Goal: Task Accomplishment & Management: Manage account settings

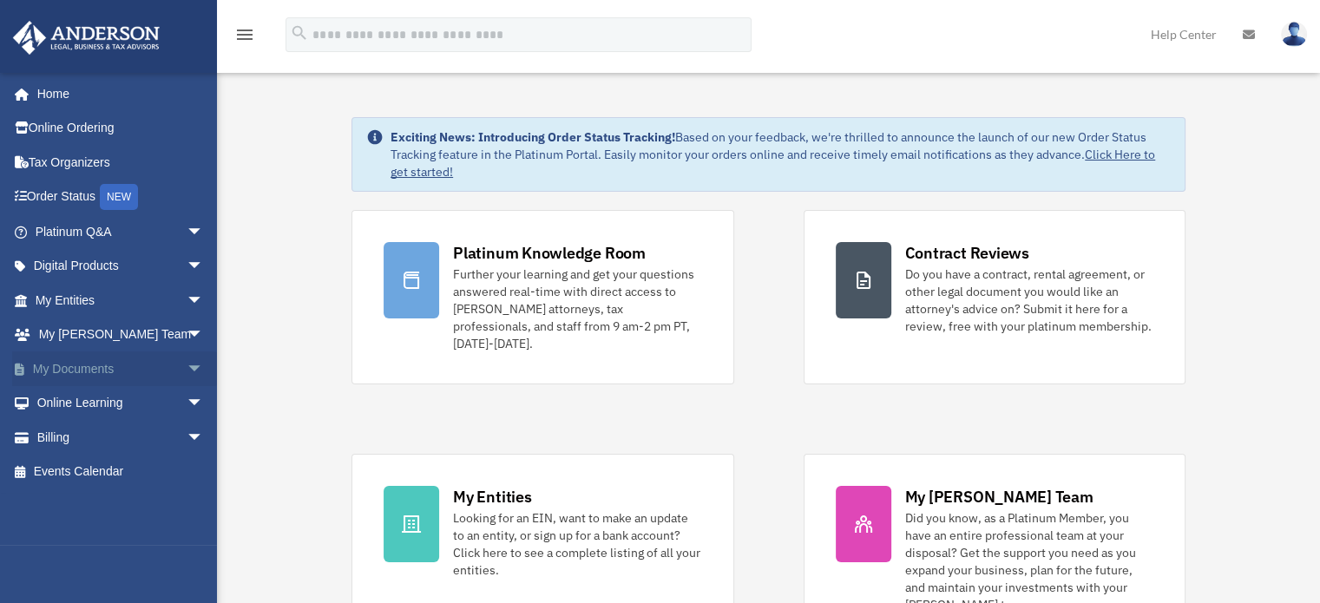
click at [187, 364] on span "arrow_drop_down" at bounding box center [204, 369] width 35 height 36
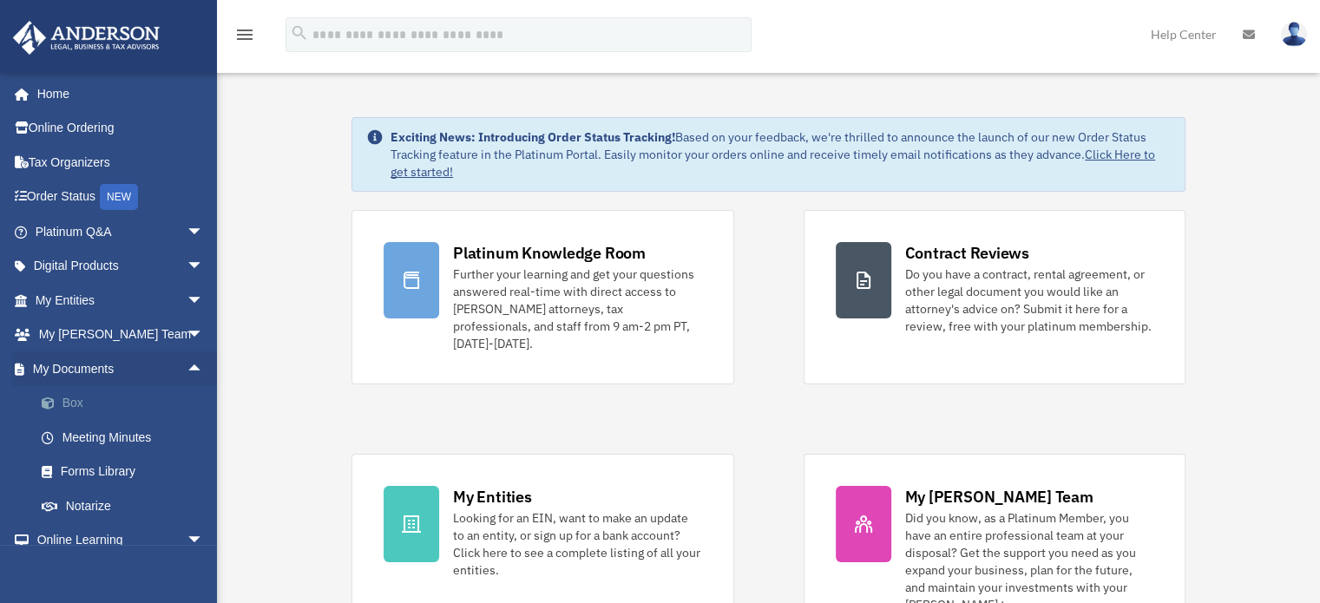
click at [88, 404] on link "Box" at bounding box center [127, 403] width 206 height 35
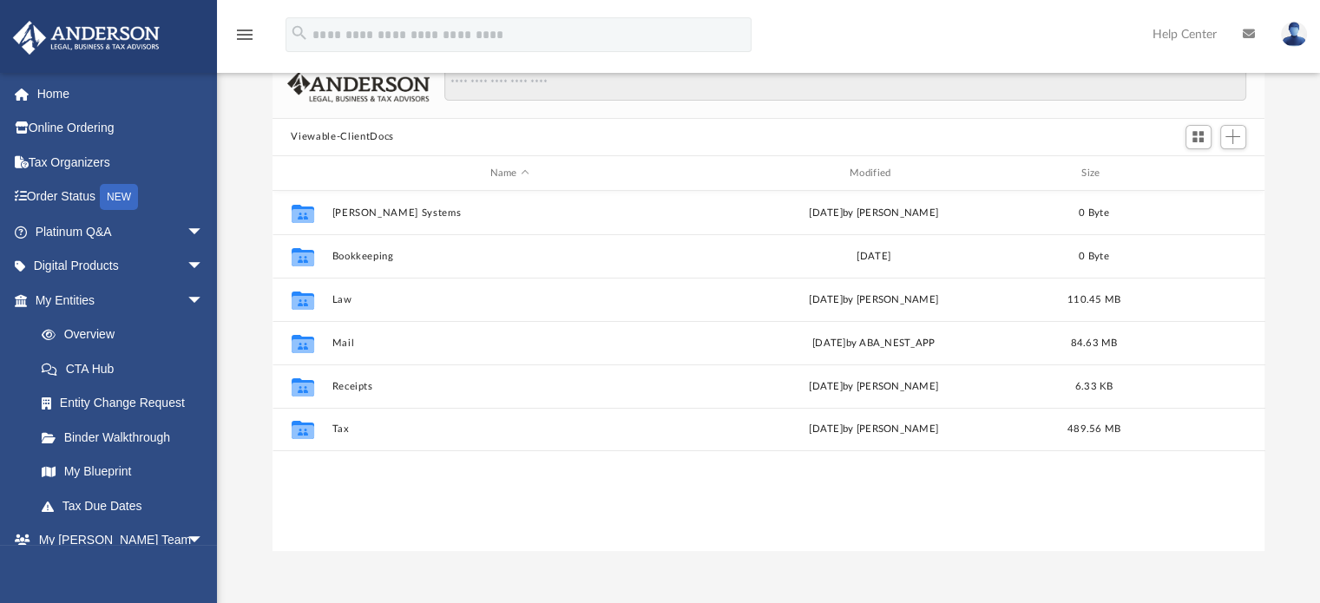
scroll to position [110, 0]
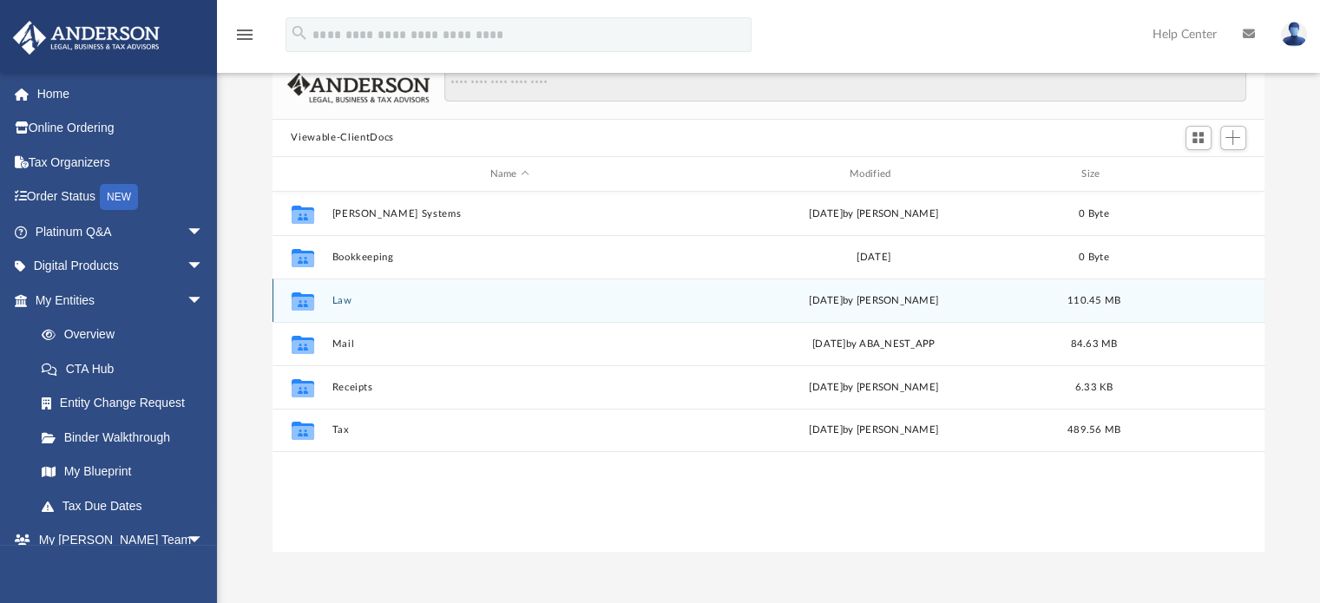
click at [356, 300] on button "Law" at bounding box center [510, 300] width 356 height 11
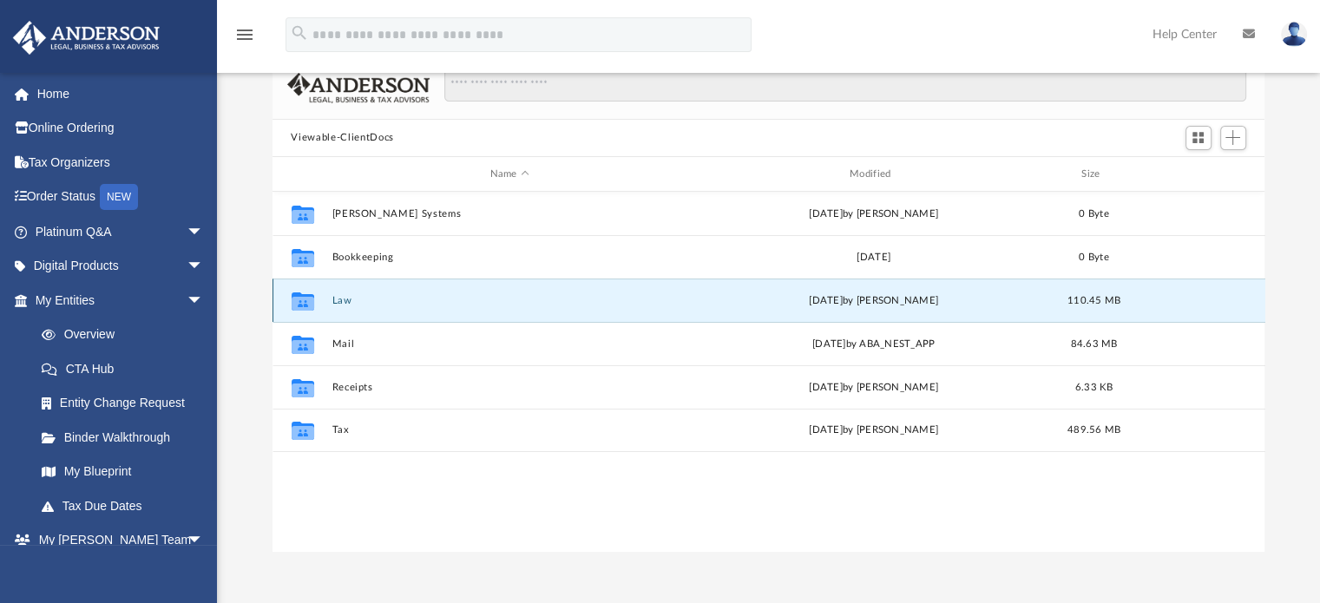
click at [351, 300] on button "Law" at bounding box center [510, 300] width 356 height 11
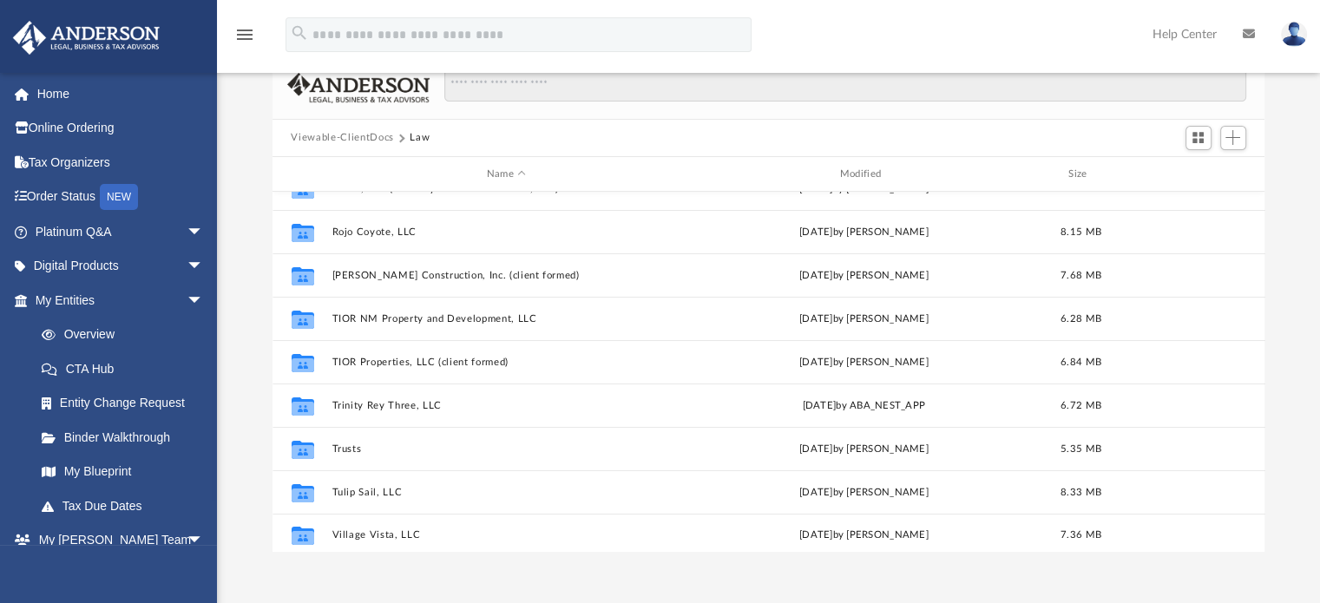
scroll to position [292, 0]
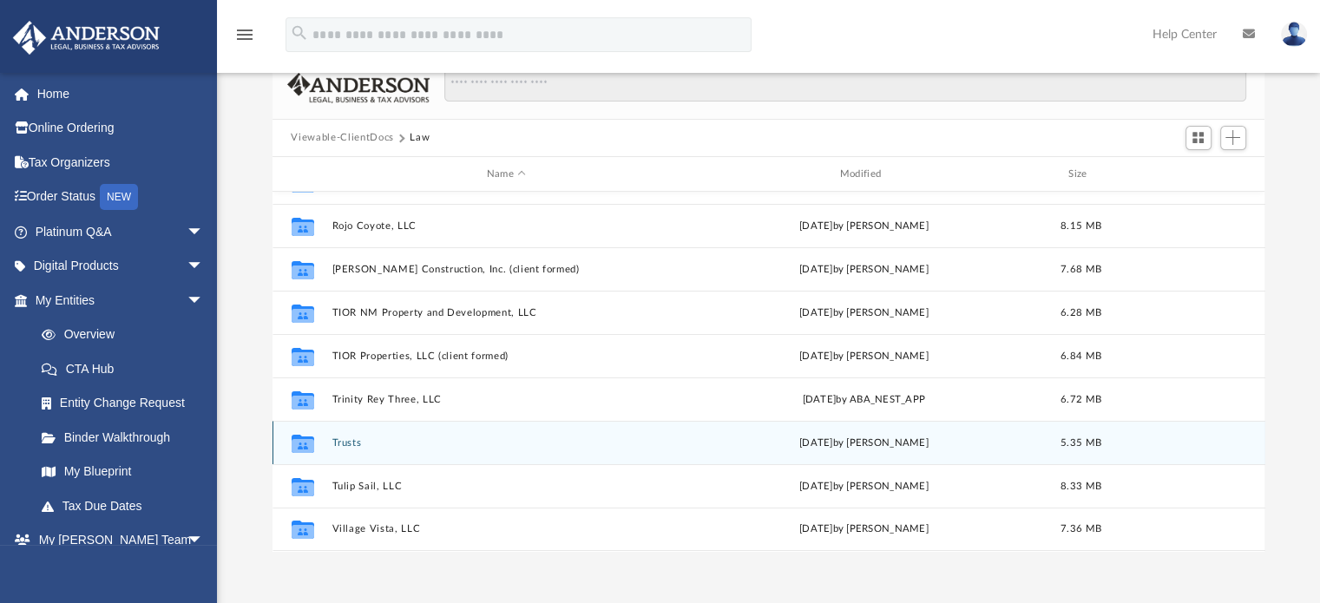
click at [364, 443] on button "Trusts" at bounding box center [507, 442] width 350 height 11
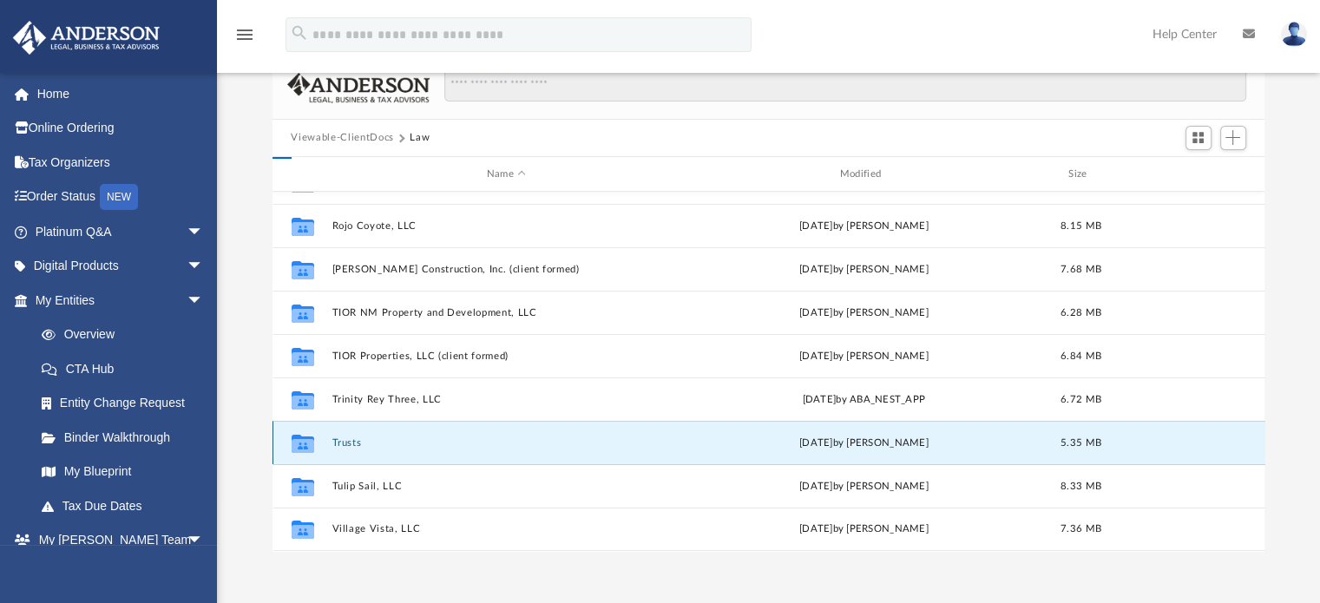
click at [371, 443] on button "Trusts" at bounding box center [507, 442] width 350 height 11
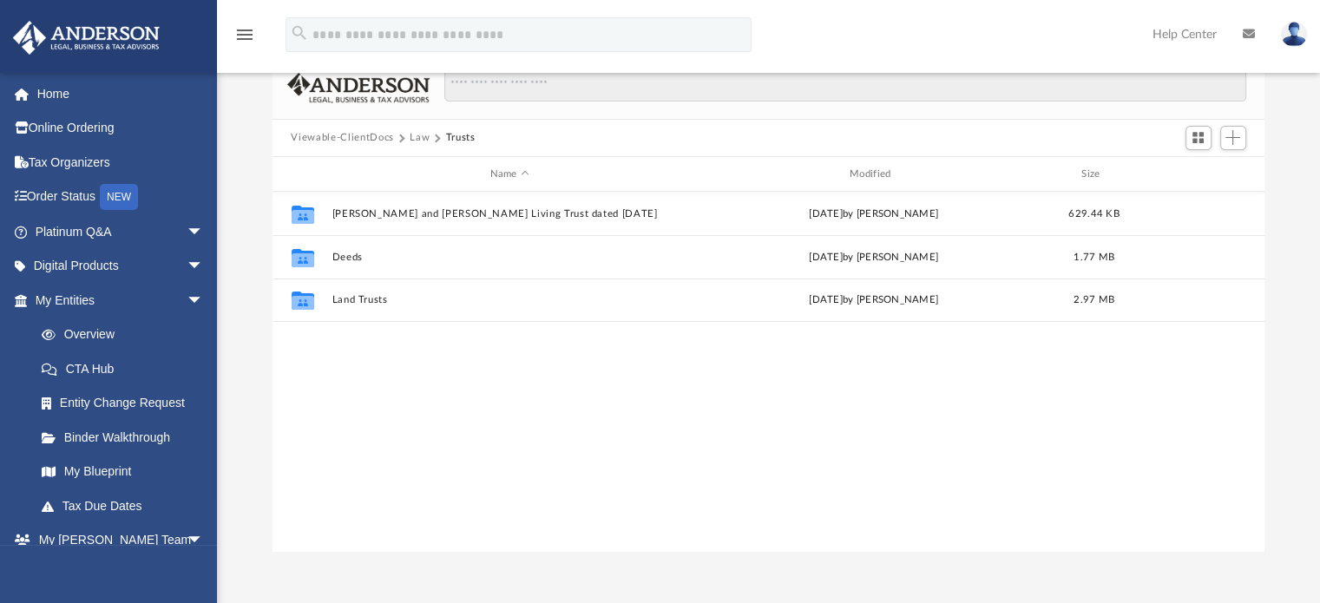
scroll to position [0, 0]
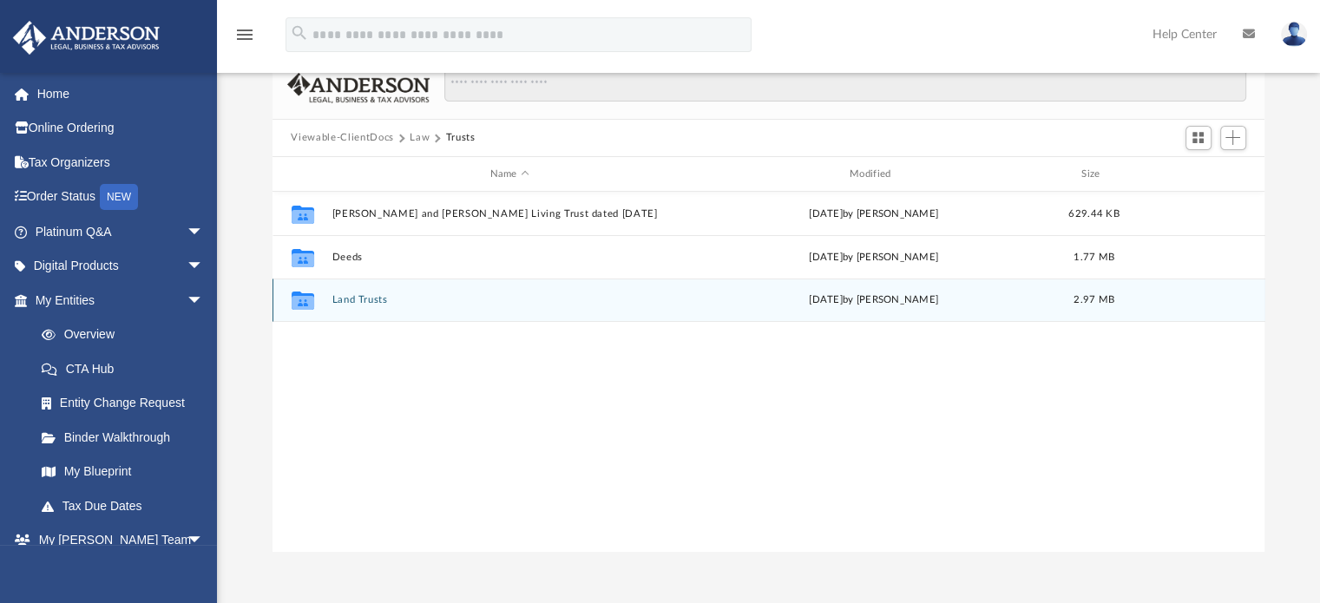
click at [386, 299] on button "Land Trusts" at bounding box center [510, 300] width 356 height 11
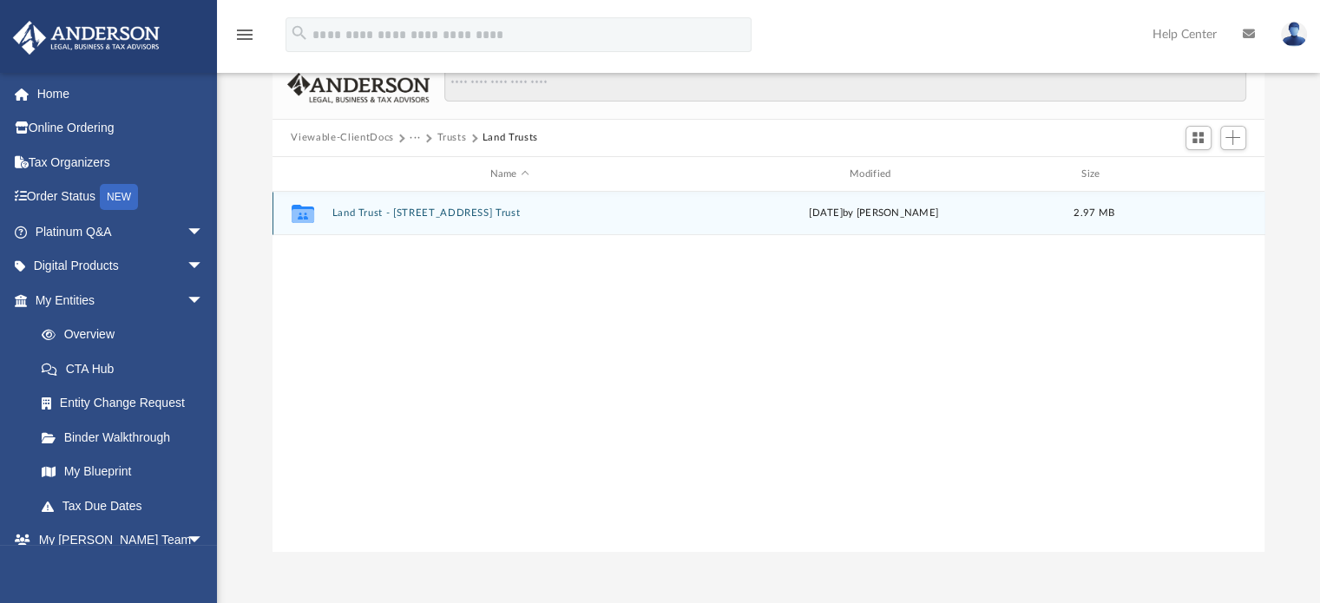
click at [483, 214] on button "Land Trust - 3903 Park Gate Trust" at bounding box center [510, 213] width 356 height 11
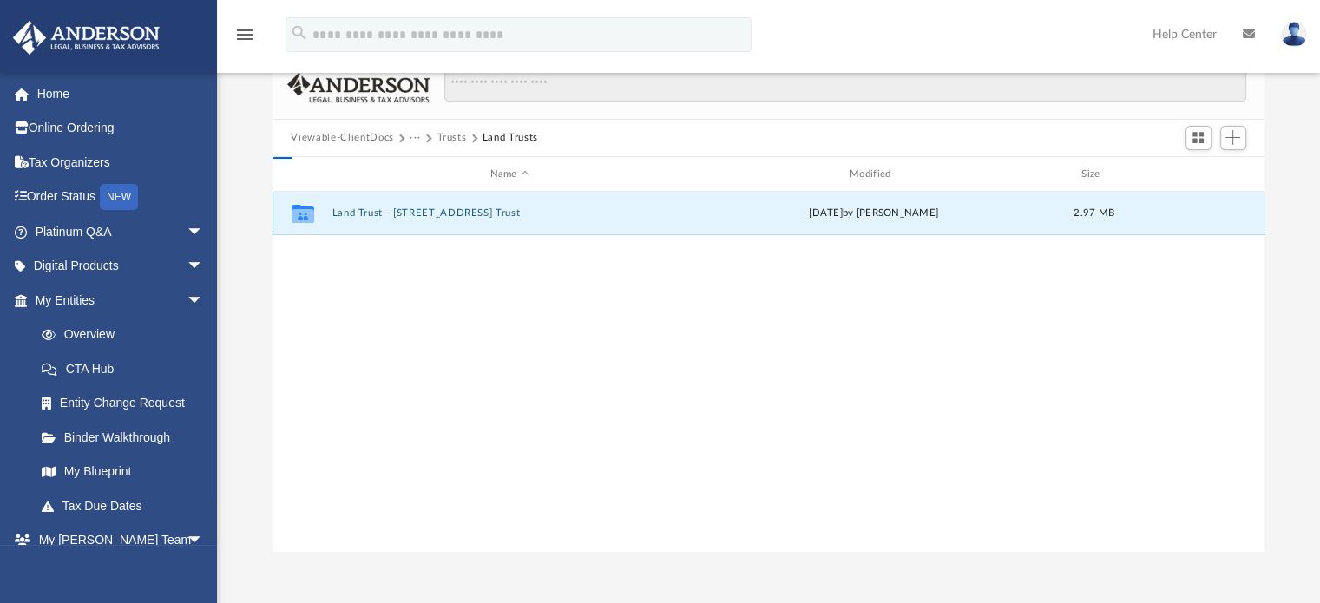
click at [479, 213] on button "Land Trust - 3903 Park Gate Trust" at bounding box center [510, 213] width 356 height 11
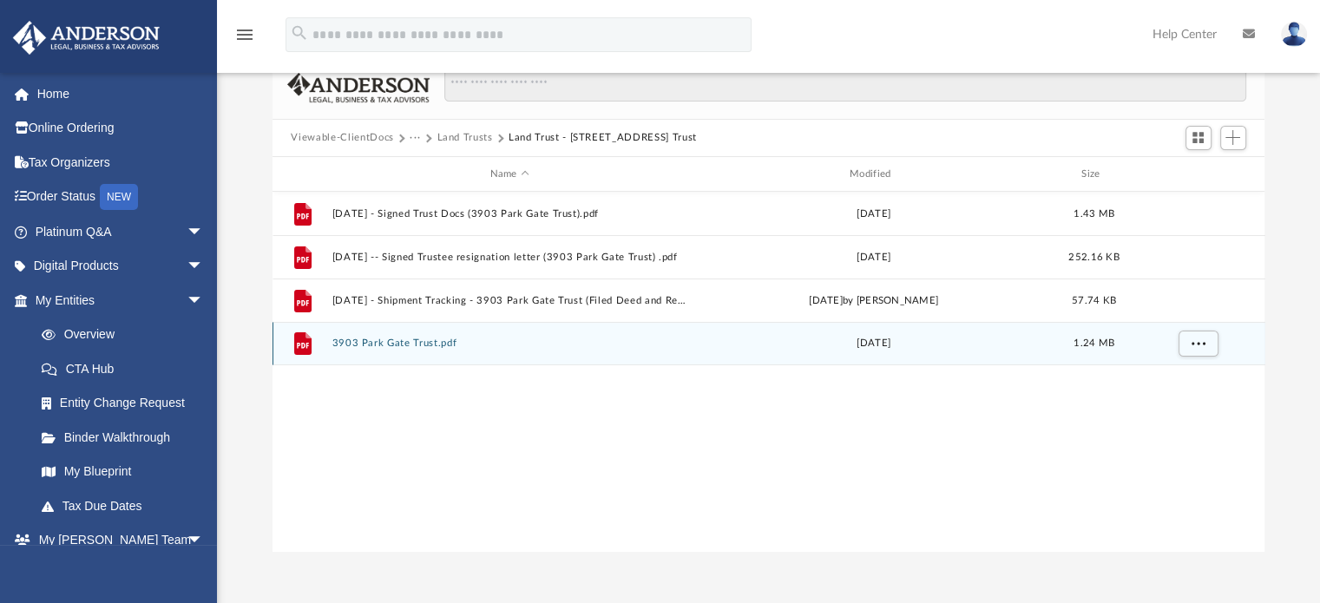
click at [506, 344] on button "3903 Park Gate Trust.pdf" at bounding box center [510, 343] width 356 height 11
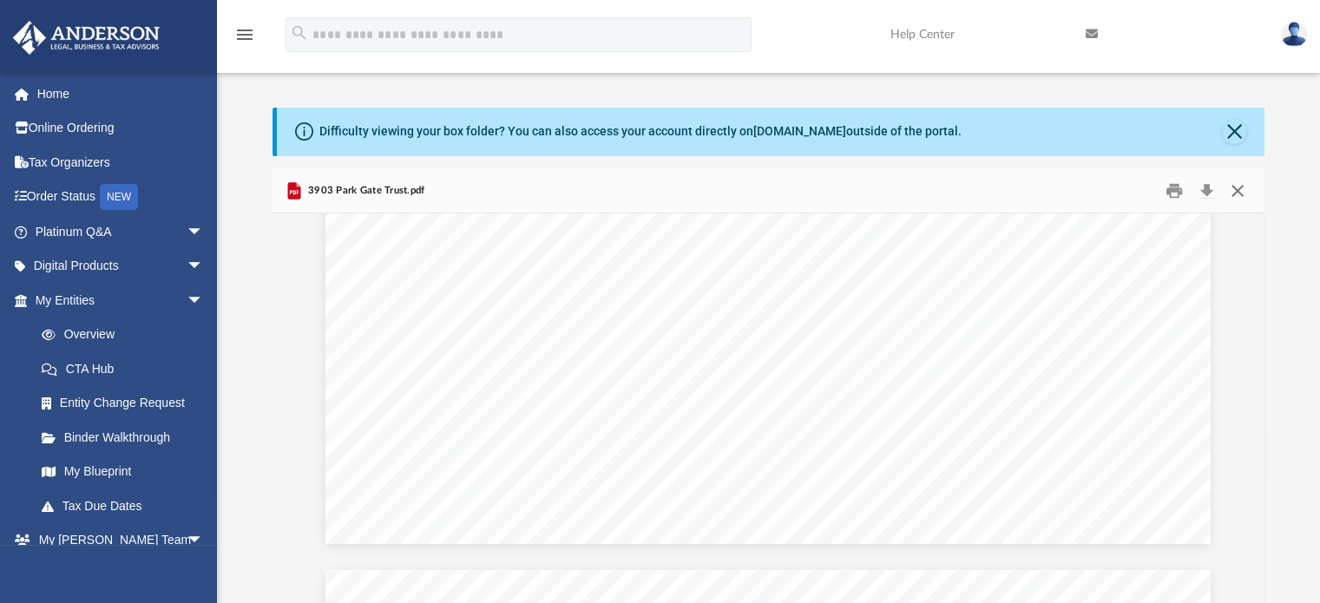
click at [1250, 187] on button "Close" at bounding box center [1237, 190] width 31 height 27
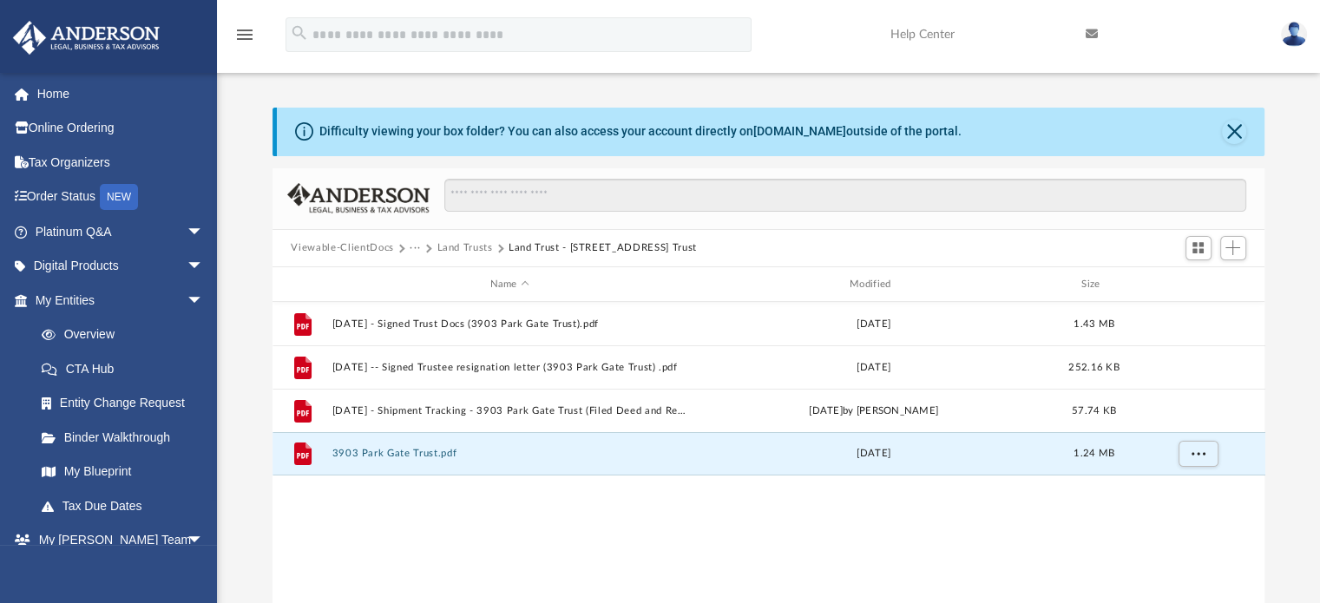
click at [413, 246] on button "···" at bounding box center [415, 248] width 11 height 16
click at [427, 274] on li "Law" at bounding box center [432, 278] width 29 height 18
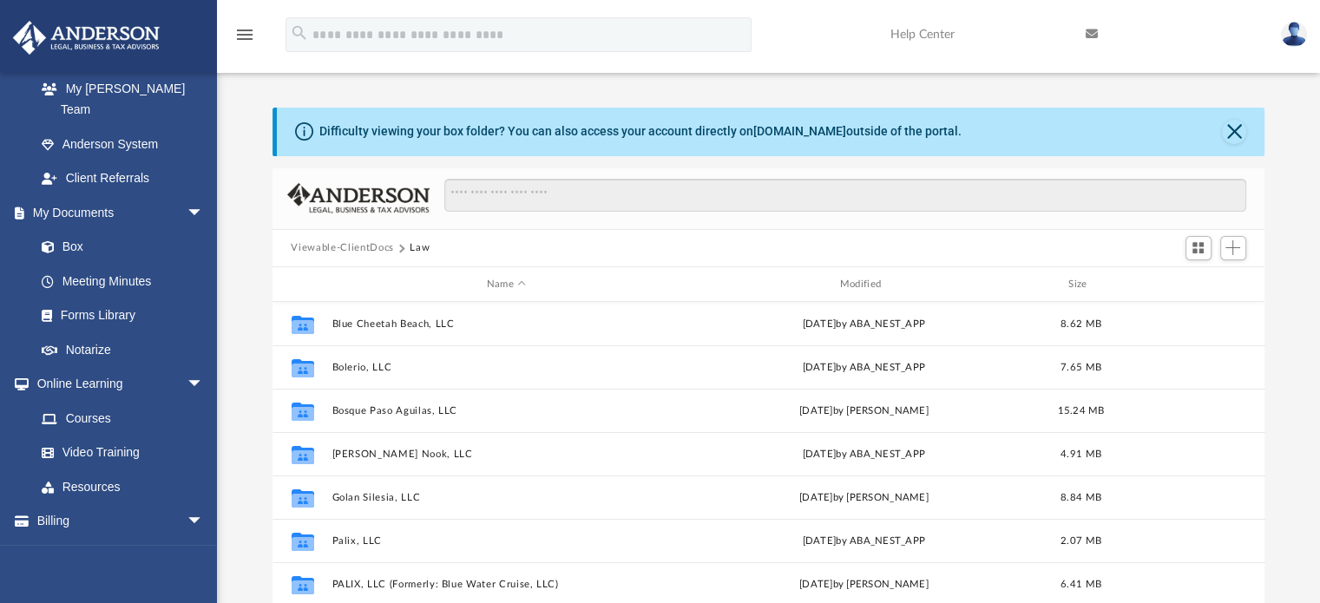
scroll to position [496, 0]
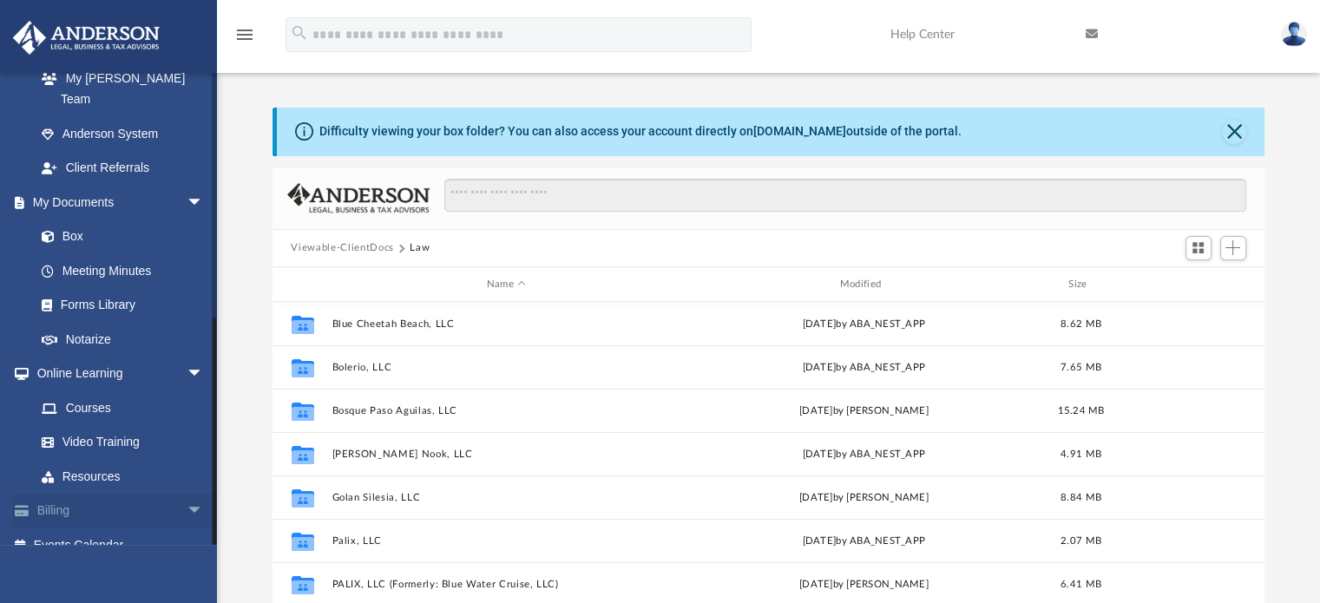
click at [187, 494] on span "arrow_drop_down" at bounding box center [204, 512] width 35 height 36
click at [100, 529] on link "$ Open Invoices" at bounding box center [127, 546] width 206 height 36
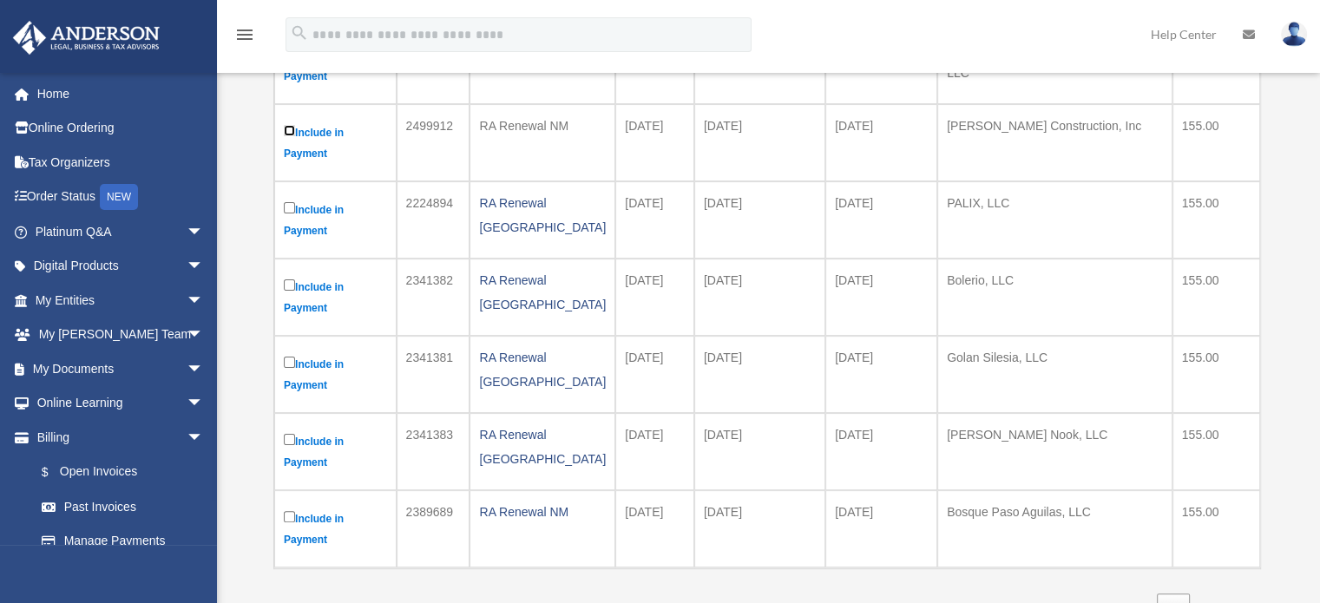
scroll to position [330, 0]
click at [1244, 593] on link "Next" at bounding box center [1227, 611] width 51 height 36
click at [1226, 593] on link "Next" at bounding box center [1227, 611] width 51 height 36
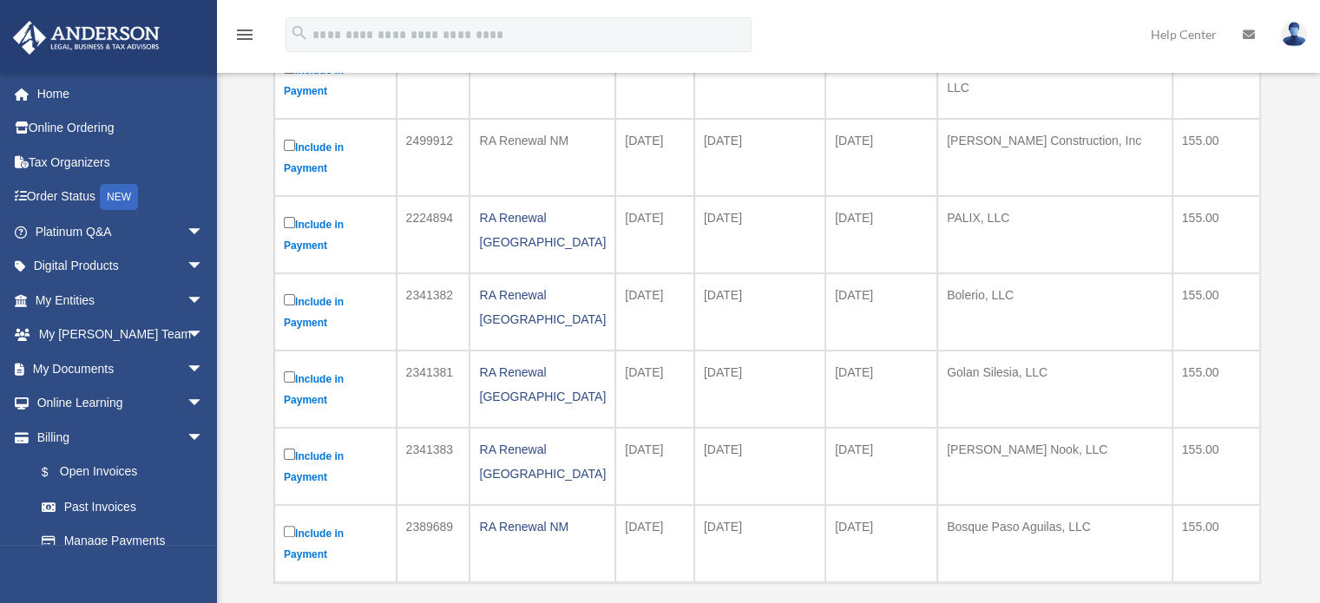
scroll to position [345, 0]
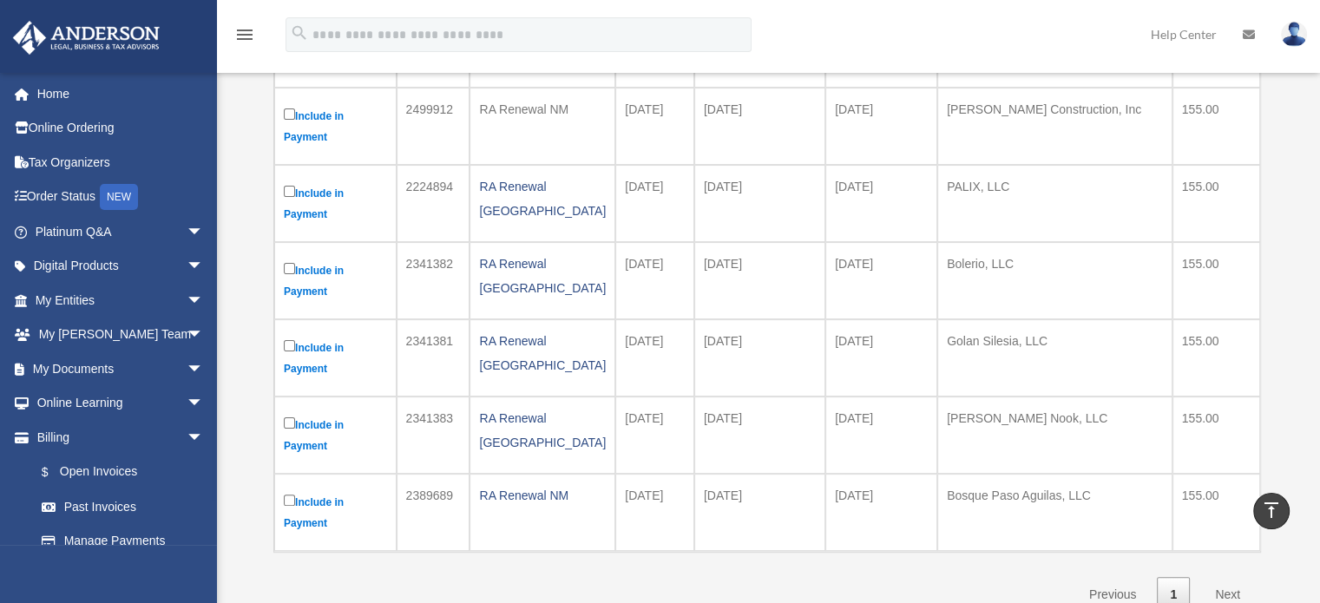
click at [1234, 577] on link "Next" at bounding box center [1227, 595] width 51 height 36
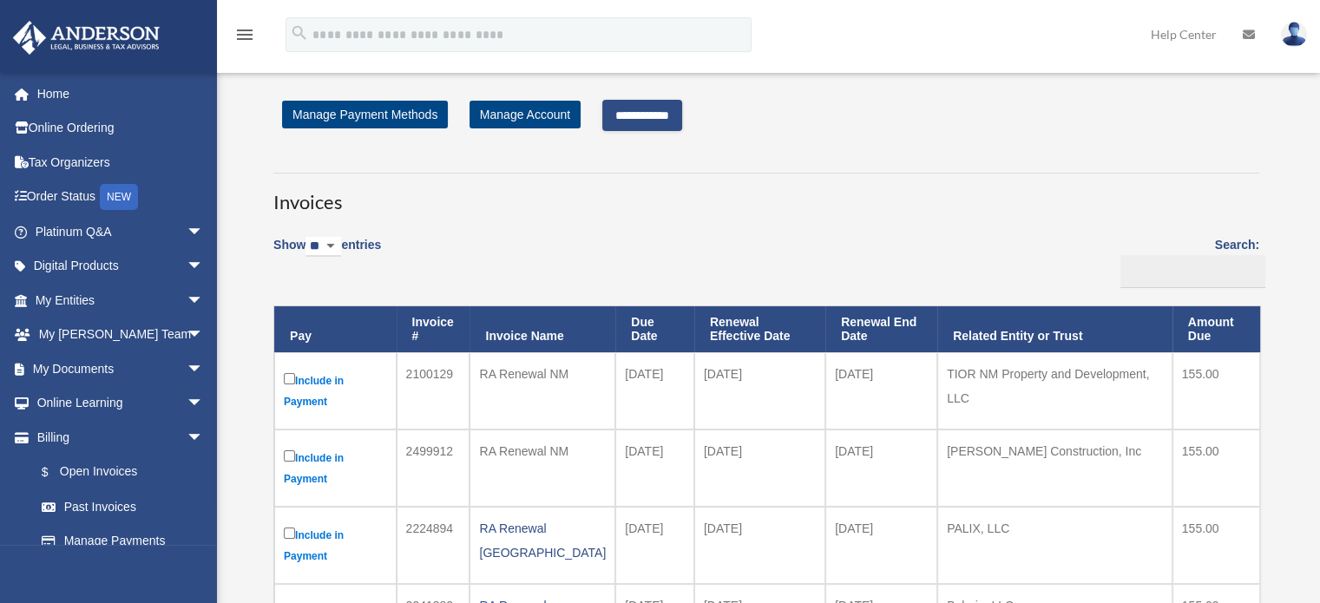
scroll to position [0, 0]
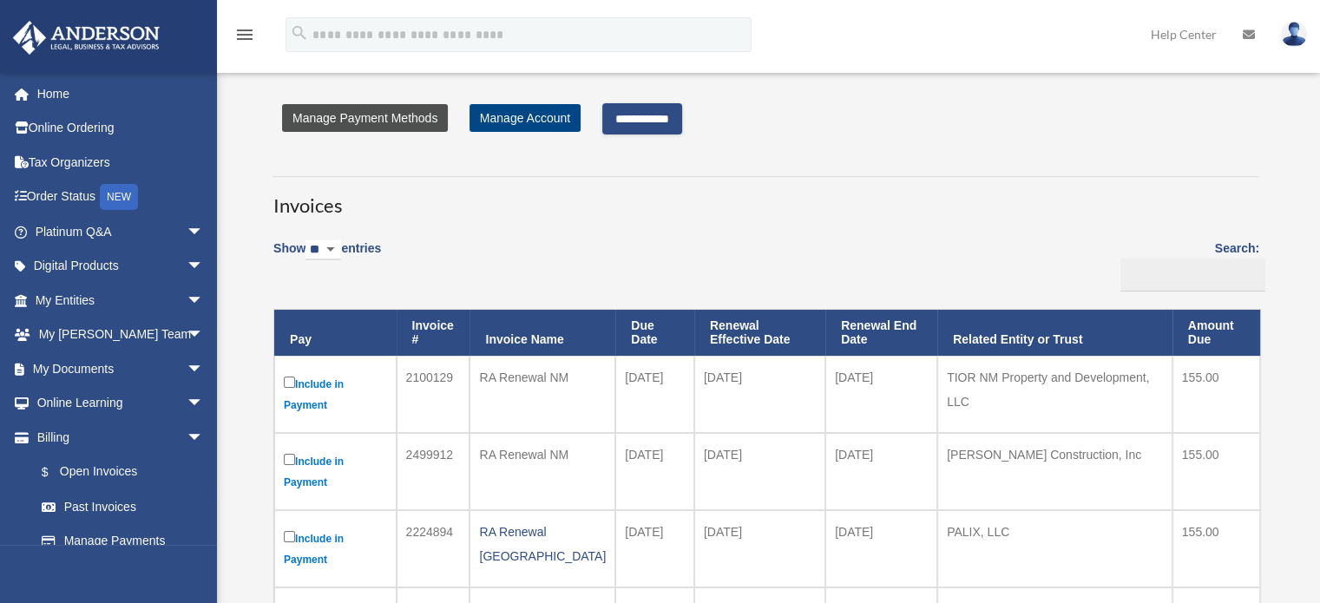
click at [379, 119] on link "Manage Payment Methods" at bounding box center [365, 118] width 166 height 28
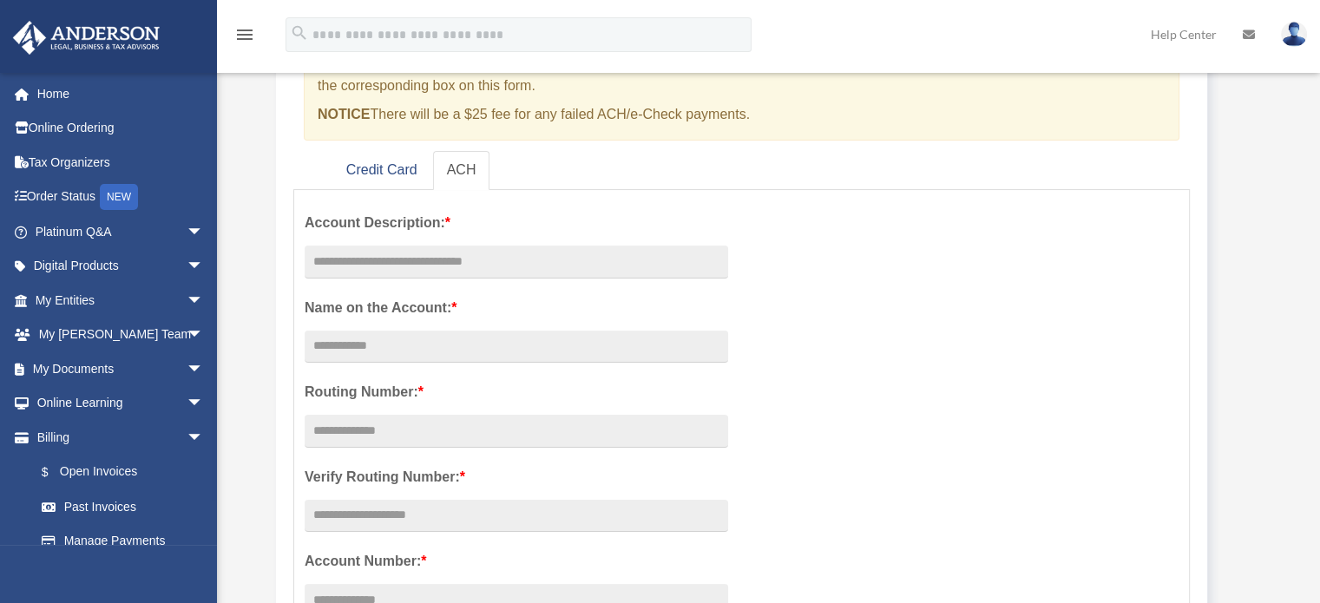
scroll to position [196, 0]
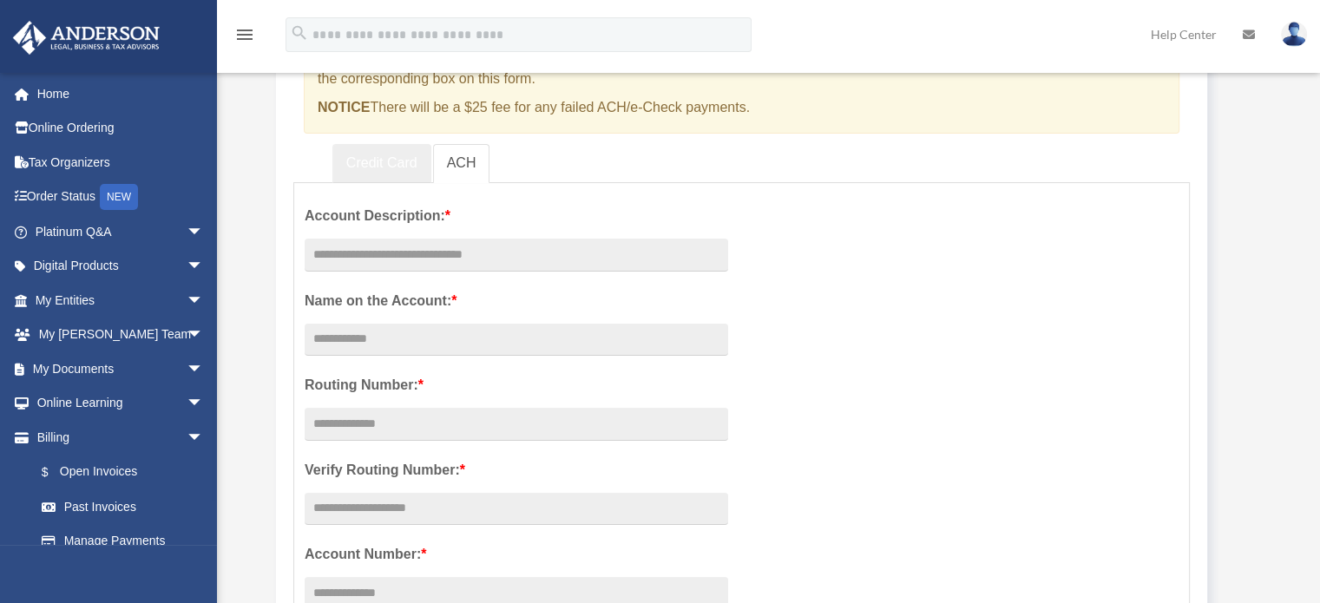
click at [364, 156] on link "Credit Card" at bounding box center [381, 163] width 99 height 39
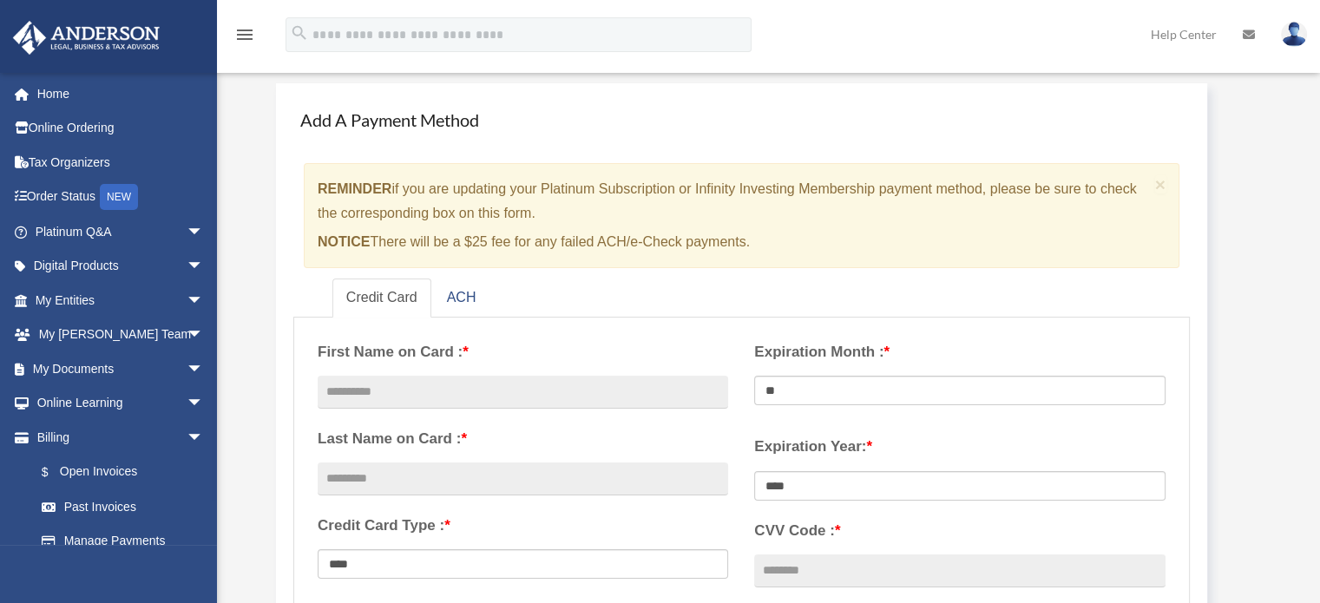
scroll to position [0, 0]
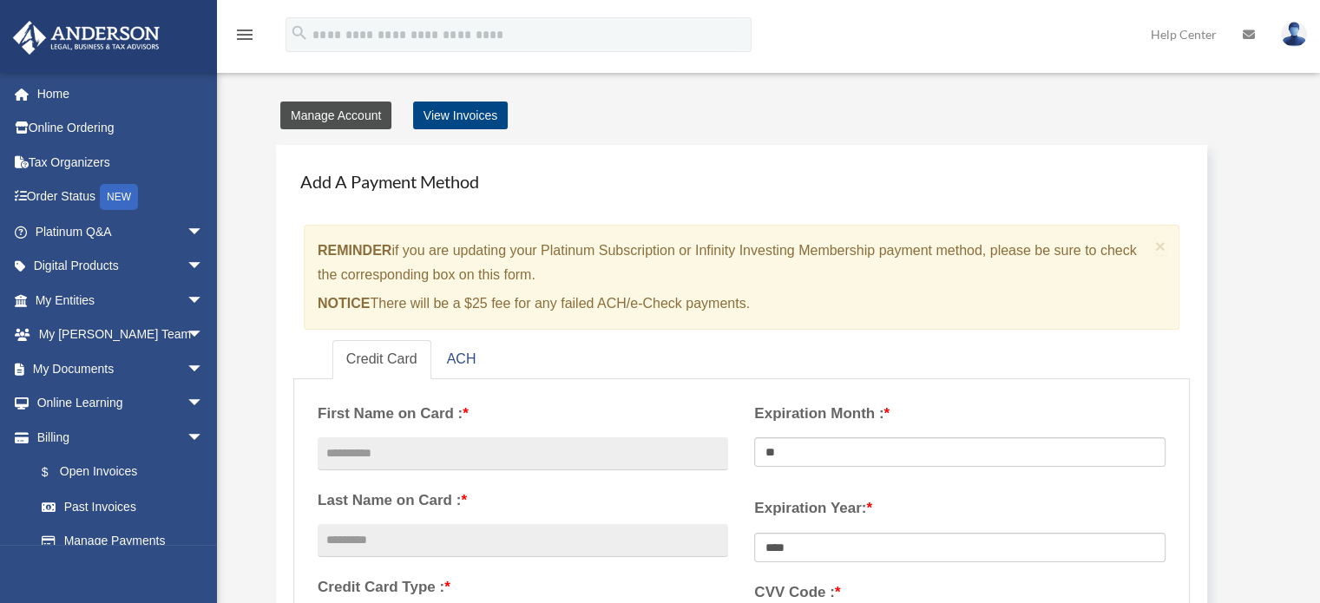
click at [338, 113] on link "Manage Account" at bounding box center [335, 116] width 111 height 28
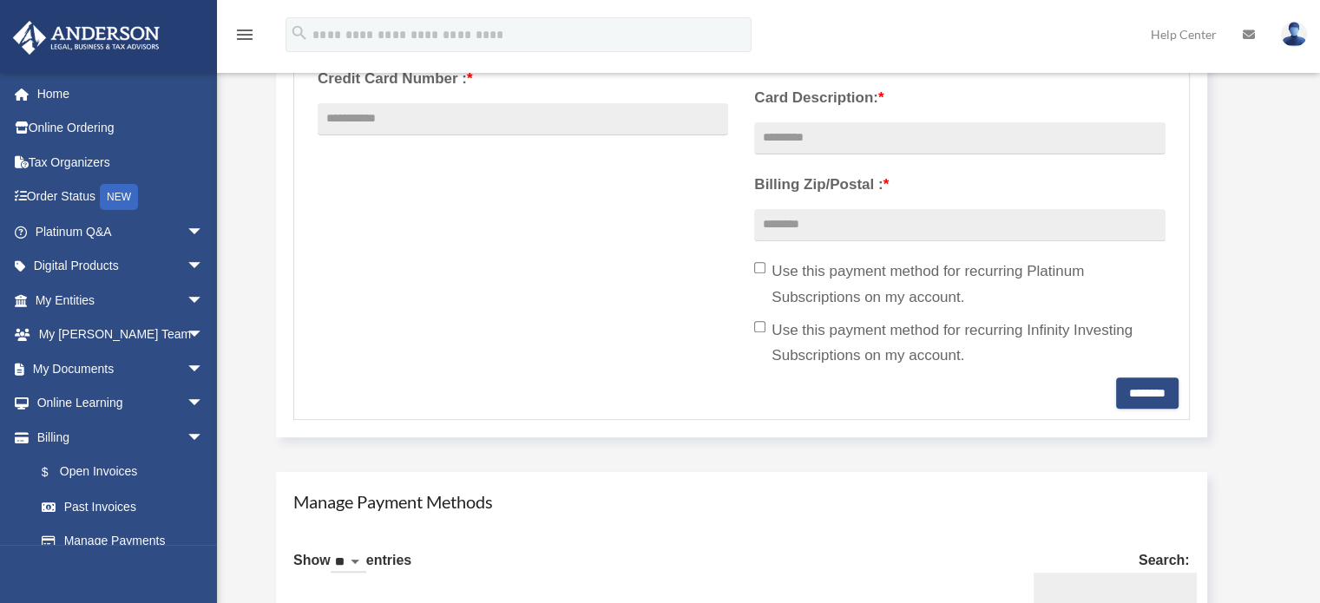
scroll to position [594, 0]
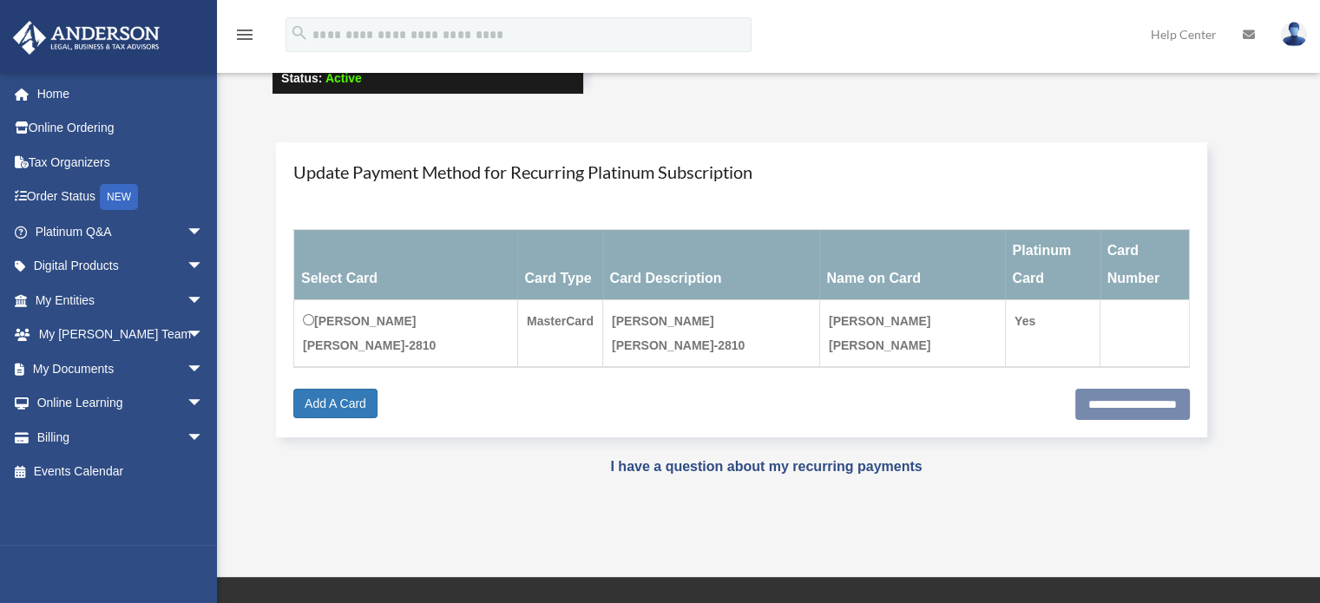
scroll to position [143, 0]
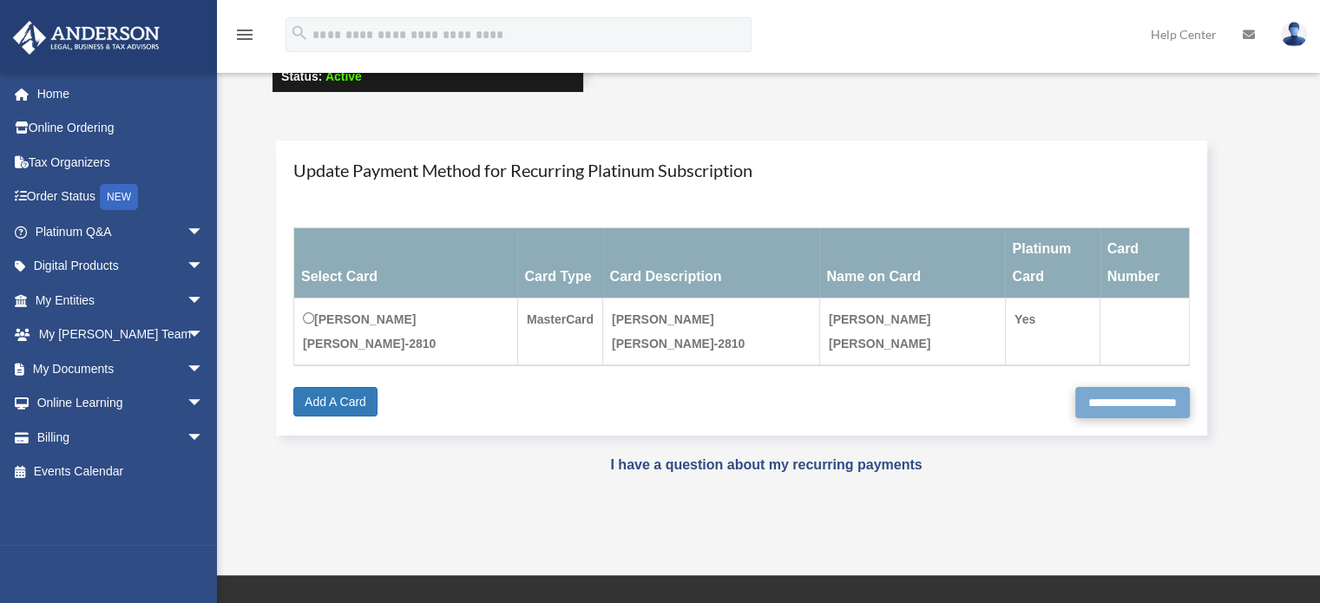
click at [1118, 387] on input "**********" at bounding box center [1132, 402] width 115 height 31
click at [337, 387] on link "Add A Card" at bounding box center [335, 402] width 84 height 30
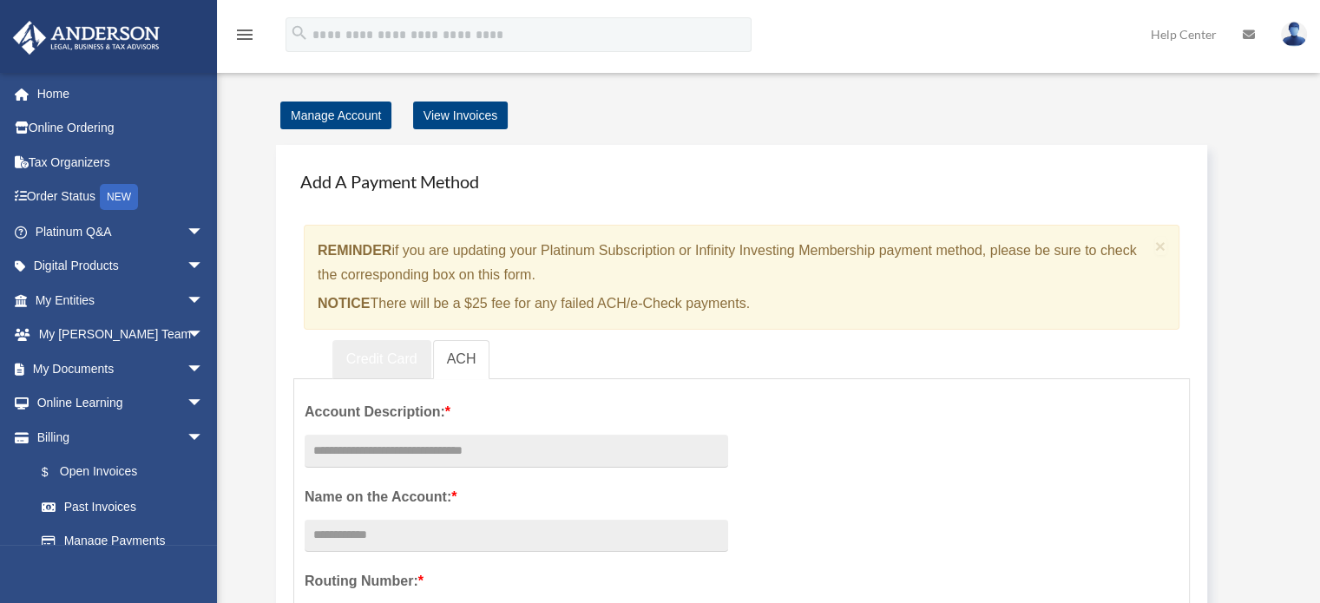
click at [380, 364] on link "Credit Card" at bounding box center [381, 359] width 99 height 39
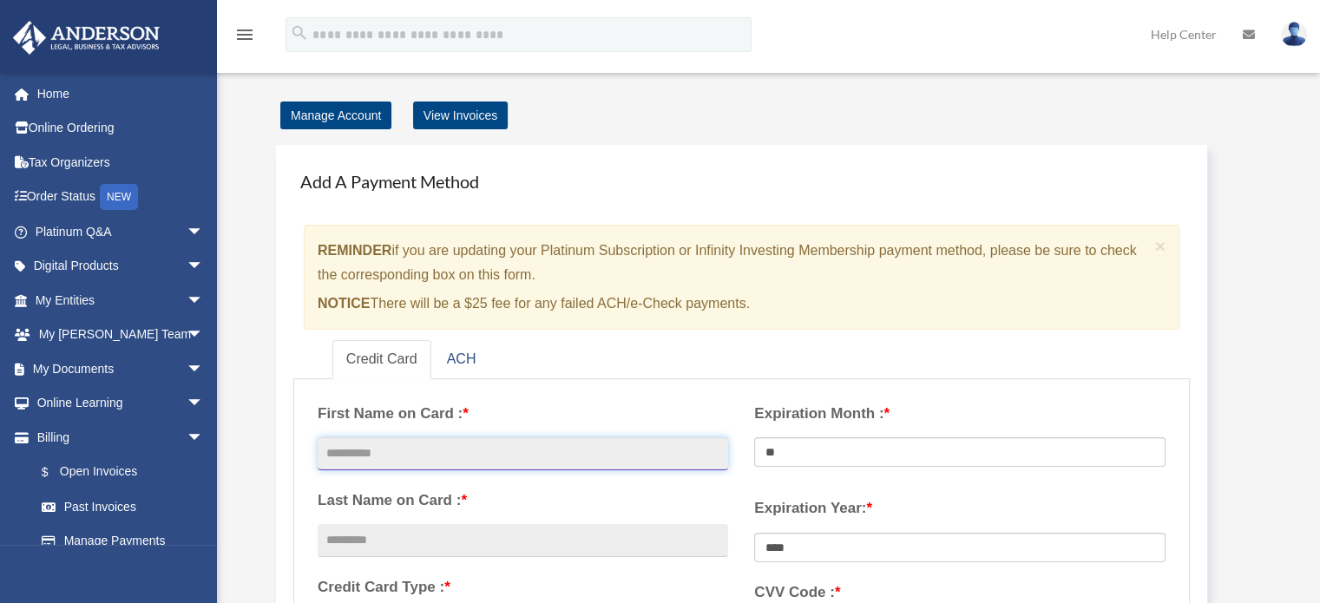
click at [470, 459] on input "text" at bounding box center [523, 453] width 410 height 33
type input "*****"
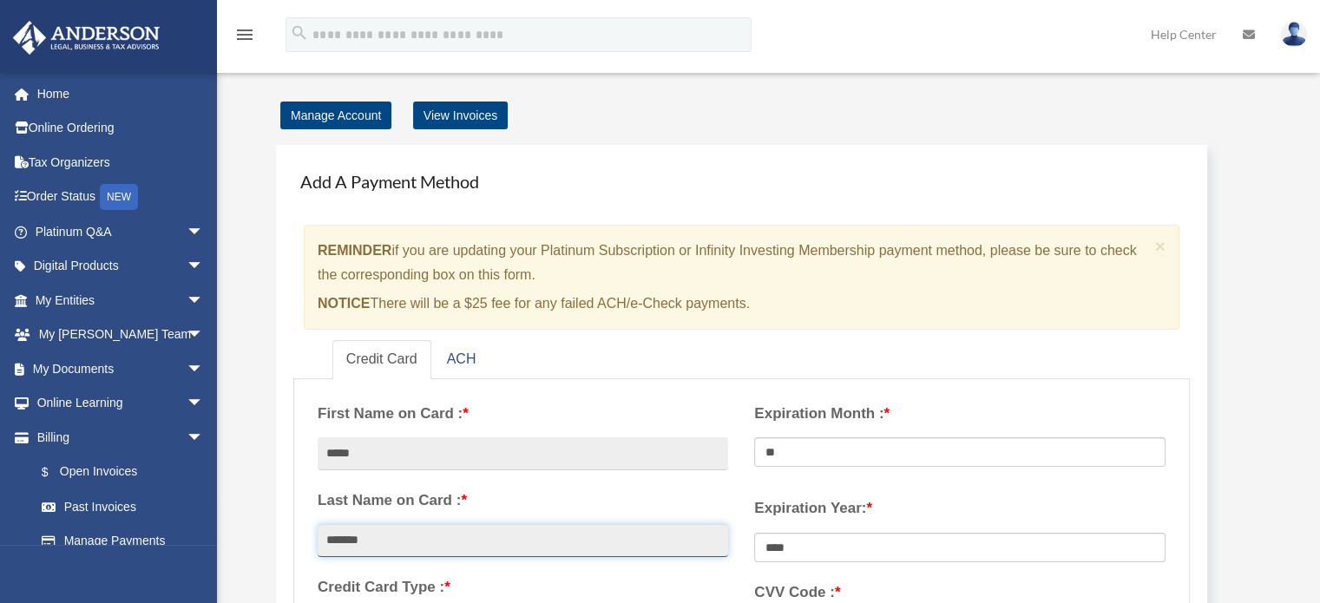
type input "*******"
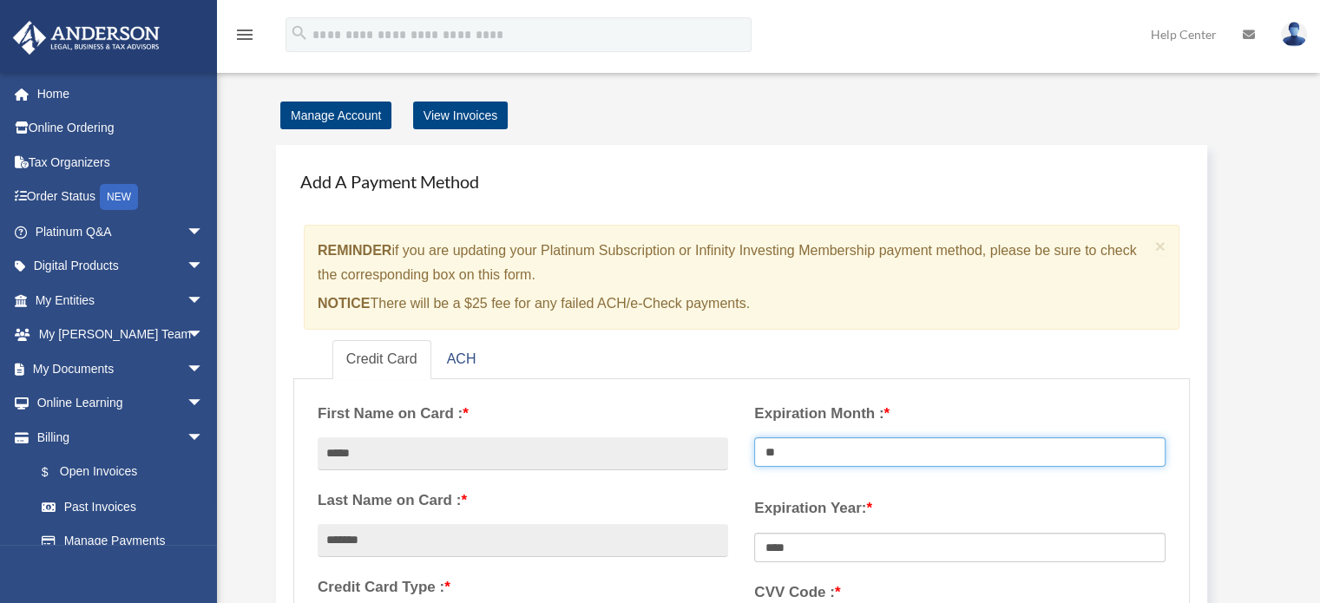
click at [831, 458] on select "** ** ** ** ** ** ** ** ** ** ** **" at bounding box center [959, 452] width 410 height 30
select select "**"
click at [754, 437] on select "** ** ** ** ** ** ** ** ** ** ** **" at bounding box center [959, 452] width 410 height 30
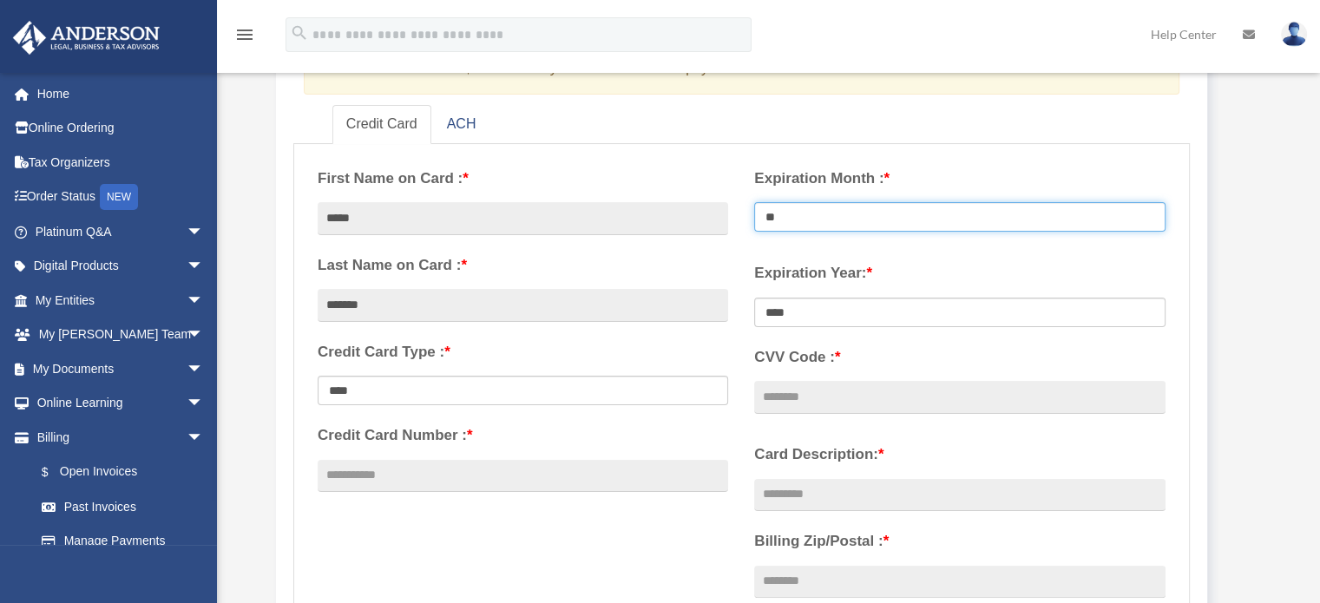
scroll to position [243, 0]
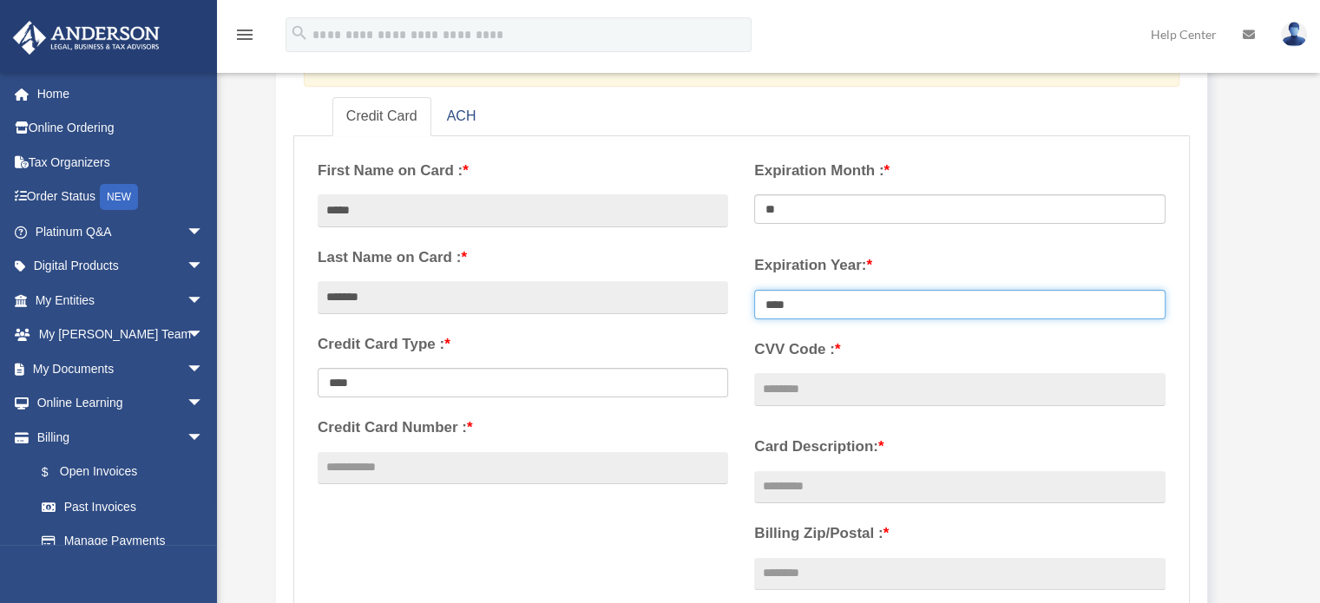
click at [895, 304] on select "**** **** **** **** **** **** **** **** ****" at bounding box center [959, 305] width 410 height 30
select select "****"
click at [754, 290] on select "**** **** **** **** **** **** **** **** ****" at bounding box center [959, 305] width 410 height 30
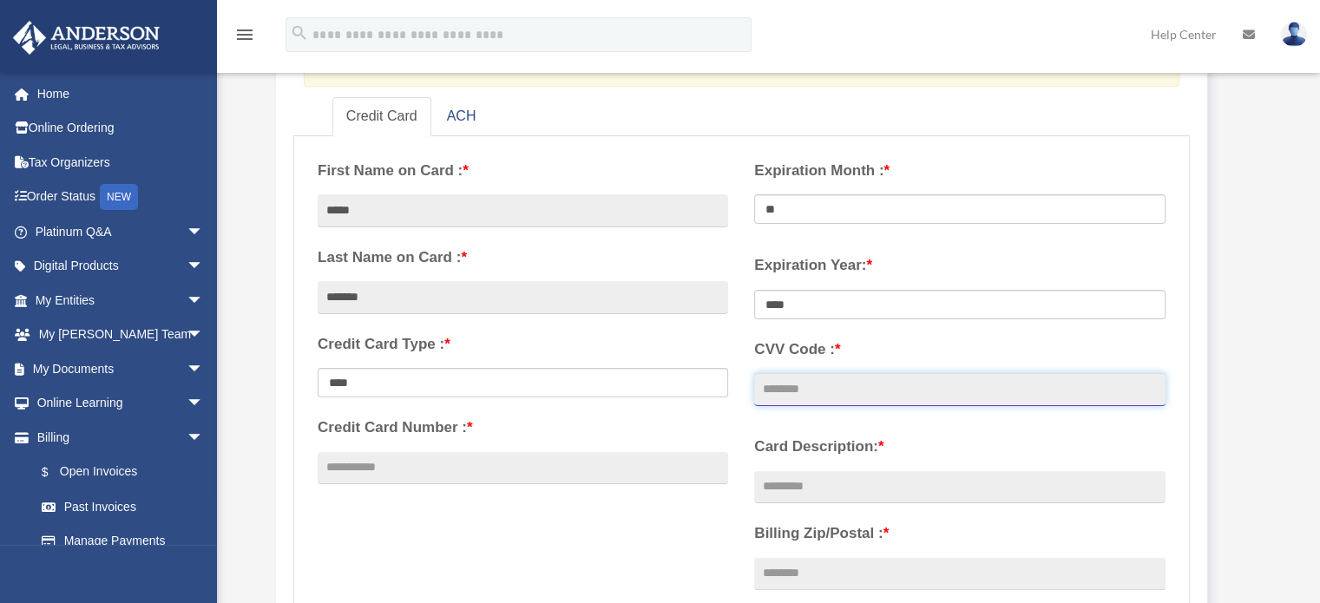
click at [893, 391] on input "CVV Code : *" at bounding box center [959, 389] width 410 height 33
type input "***"
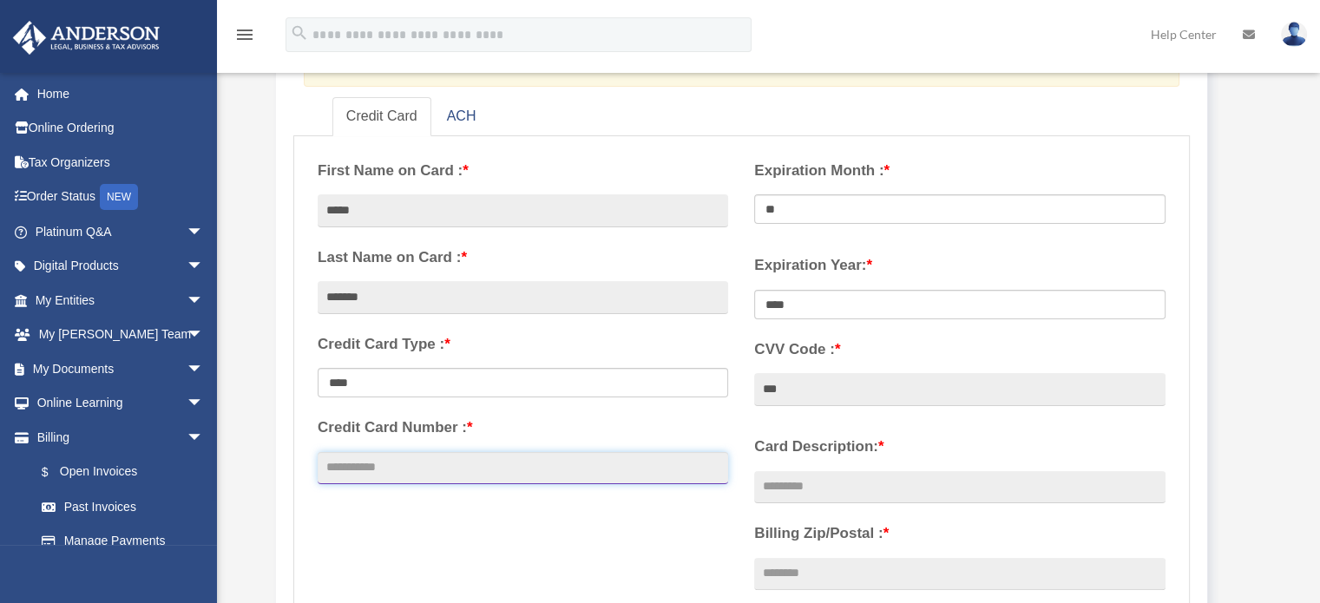
click at [449, 472] on input "Credit Card Number : *" at bounding box center [523, 468] width 410 height 33
type input "**********"
click at [1267, 344] on div "Add A Payment Method × REMINDER if you are updating your Platinum Subscription …" at bounding box center [766, 344] width 1015 height 919
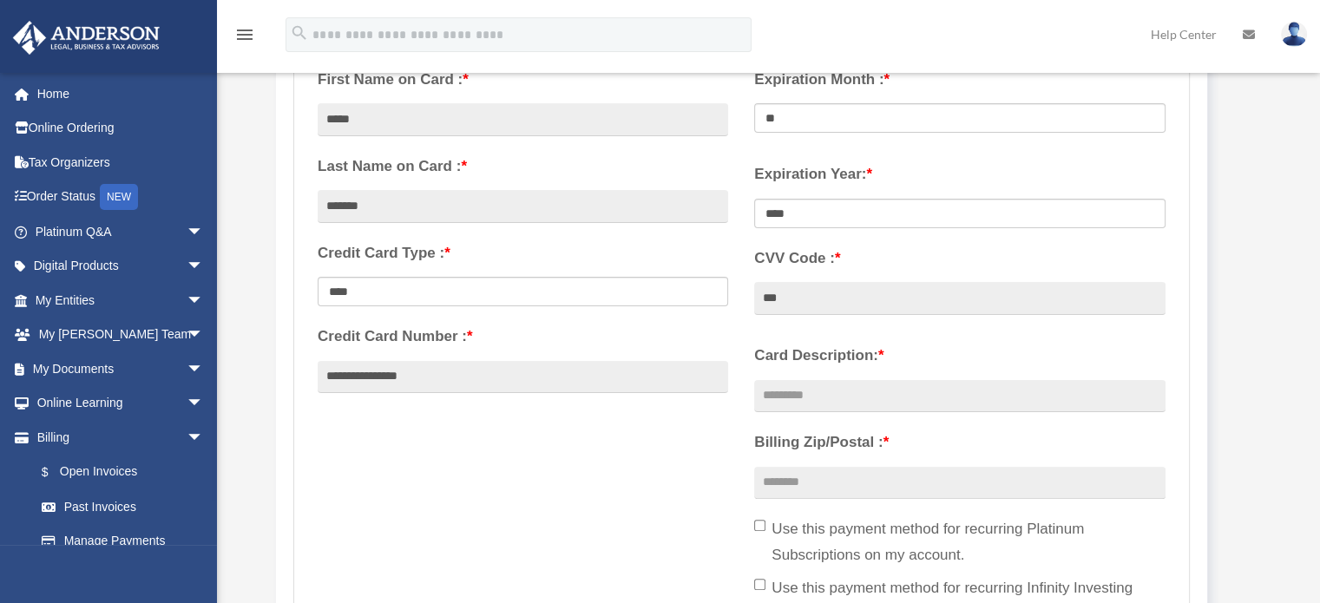
scroll to position [335, 0]
click at [892, 476] on input "Billing Zip/Postal : *" at bounding box center [959, 482] width 410 height 33
type input "*****"
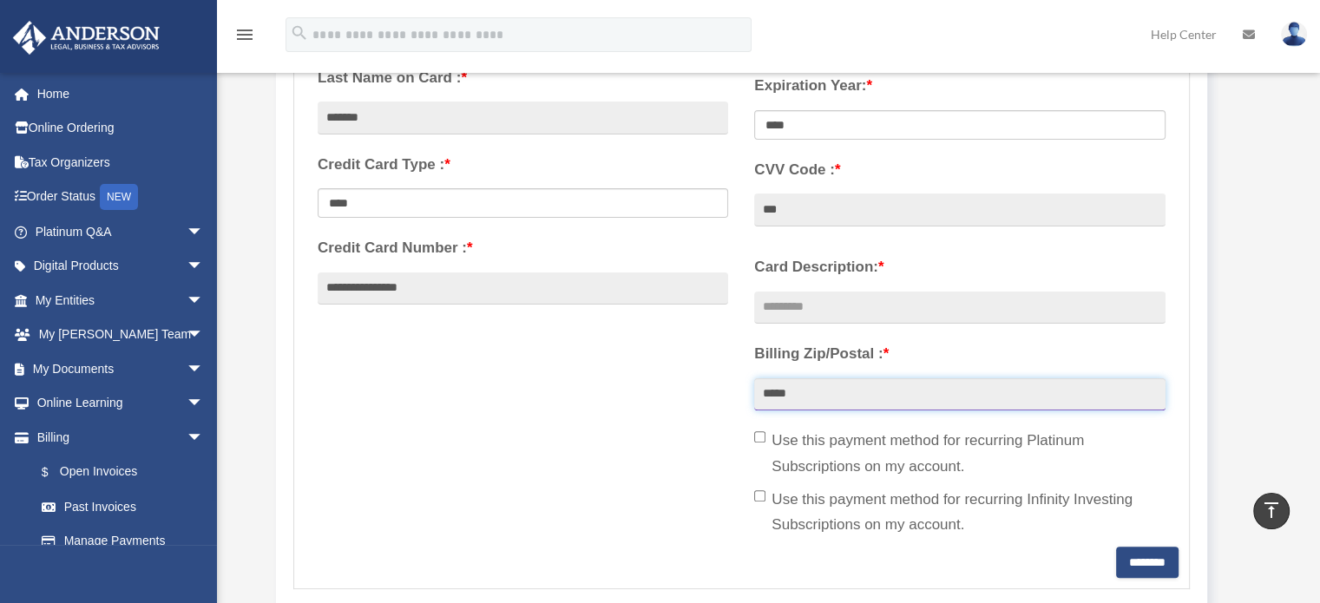
scroll to position [430, 0]
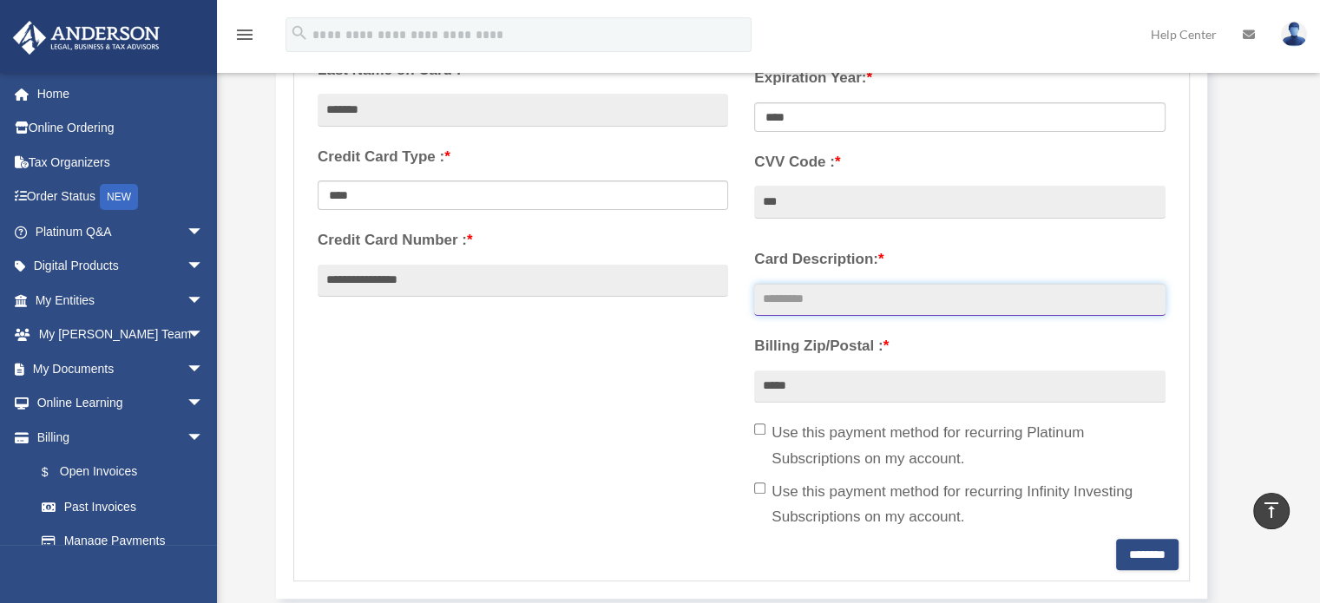
click at [864, 300] on input "Card Description: *" at bounding box center [959, 300] width 410 height 33
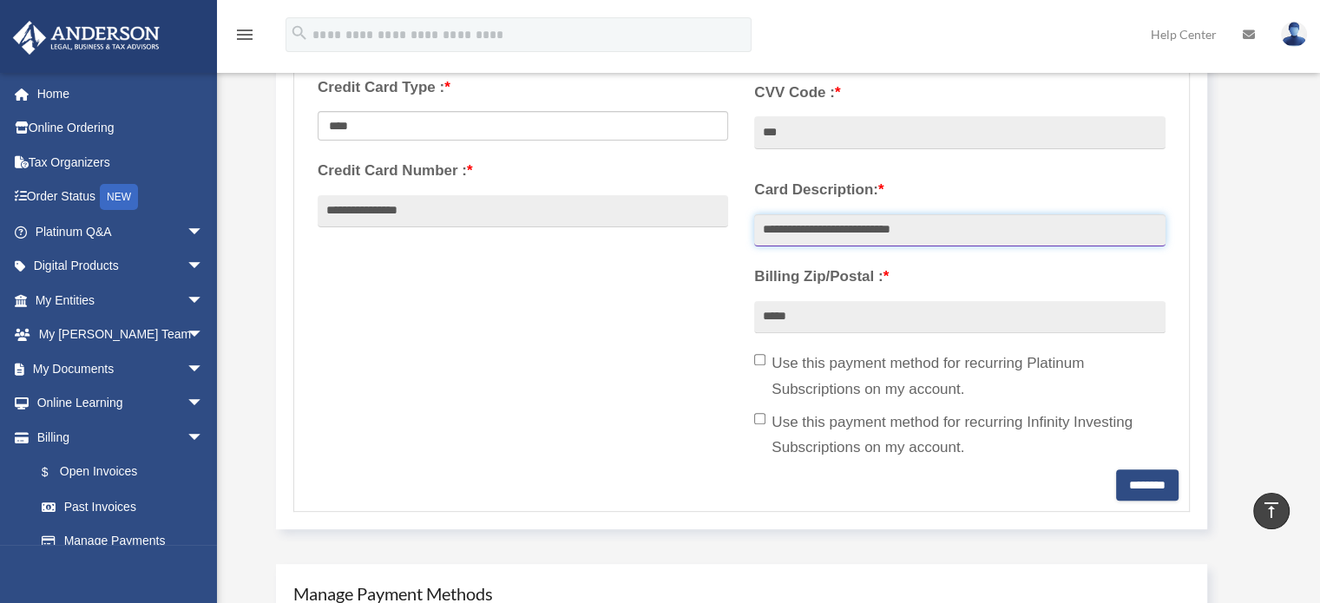
scroll to position [507, 0]
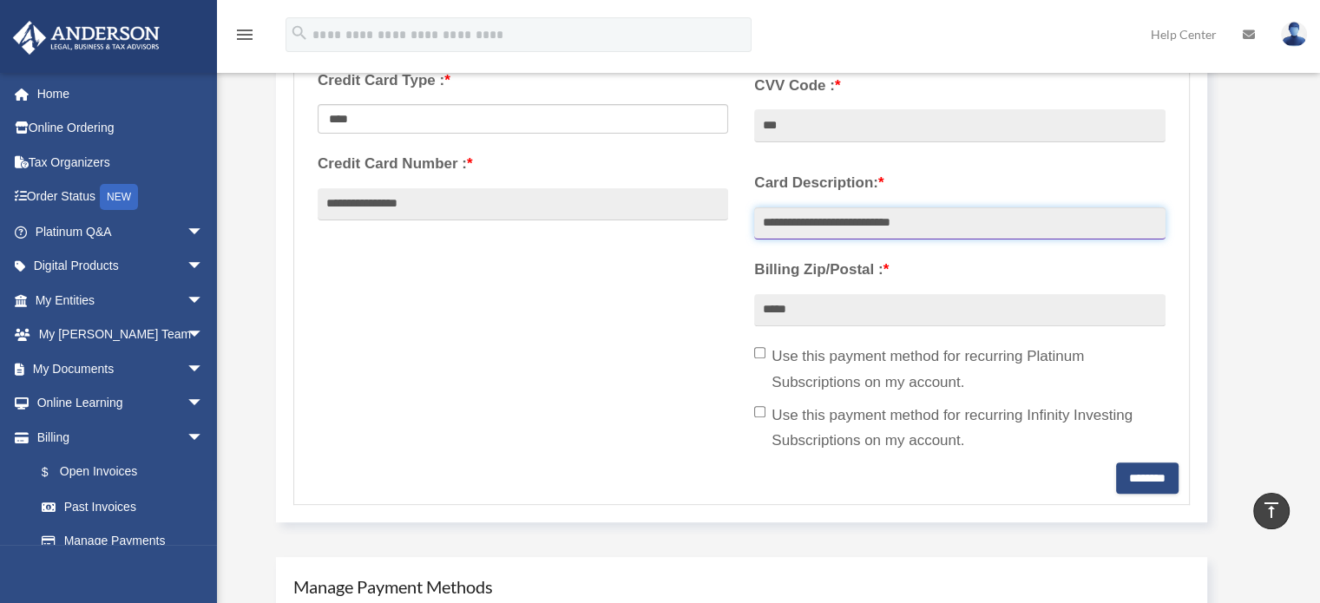
type input "**********"
click at [1142, 482] on input "********" at bounding box center [1147, 478] width 62 height 31
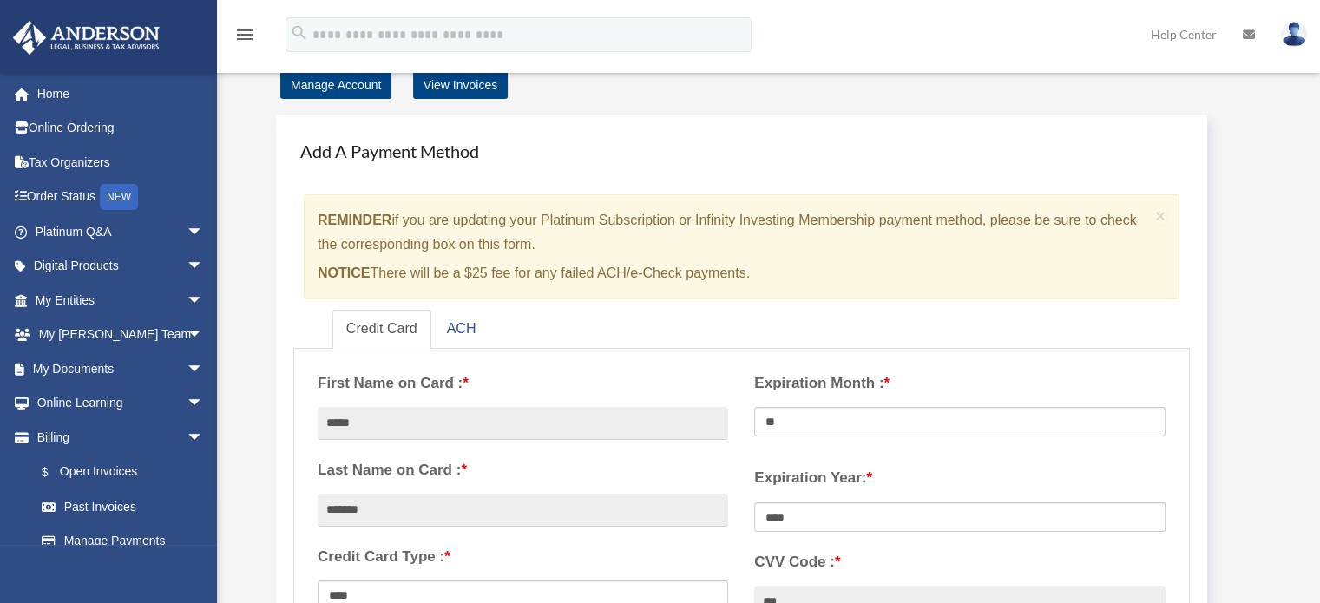
scroll to position [0, 0]
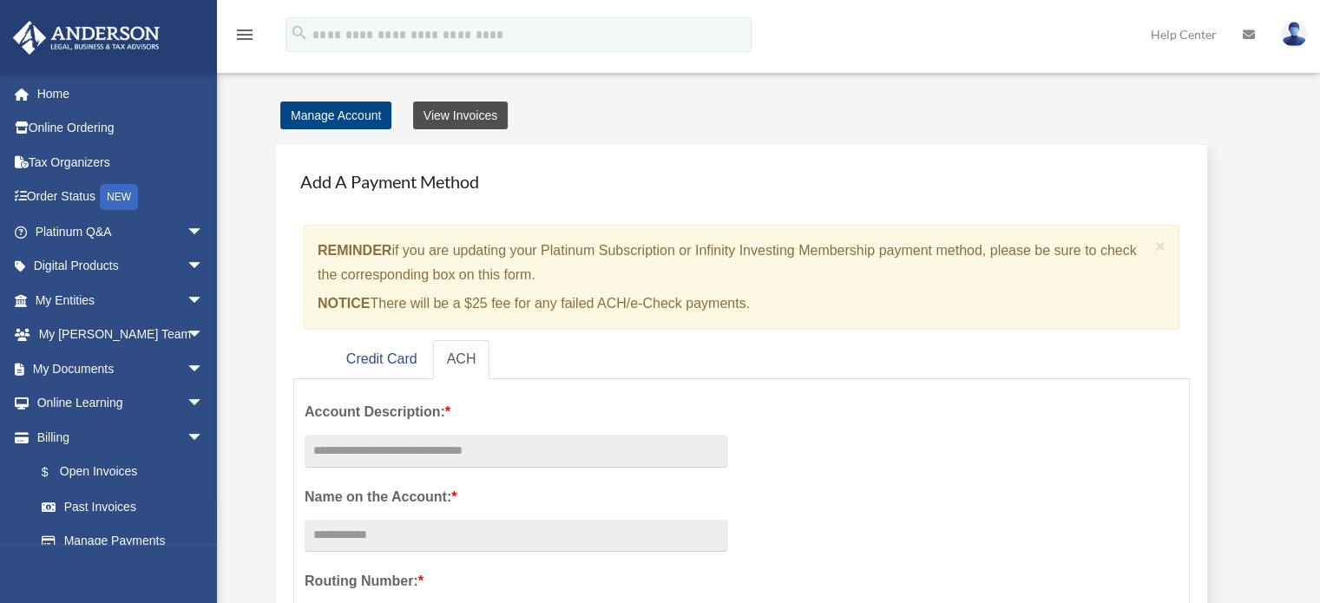
click at [458, 113] on link "View Invoices" at bounding box center [460, 116] width 95 height 28
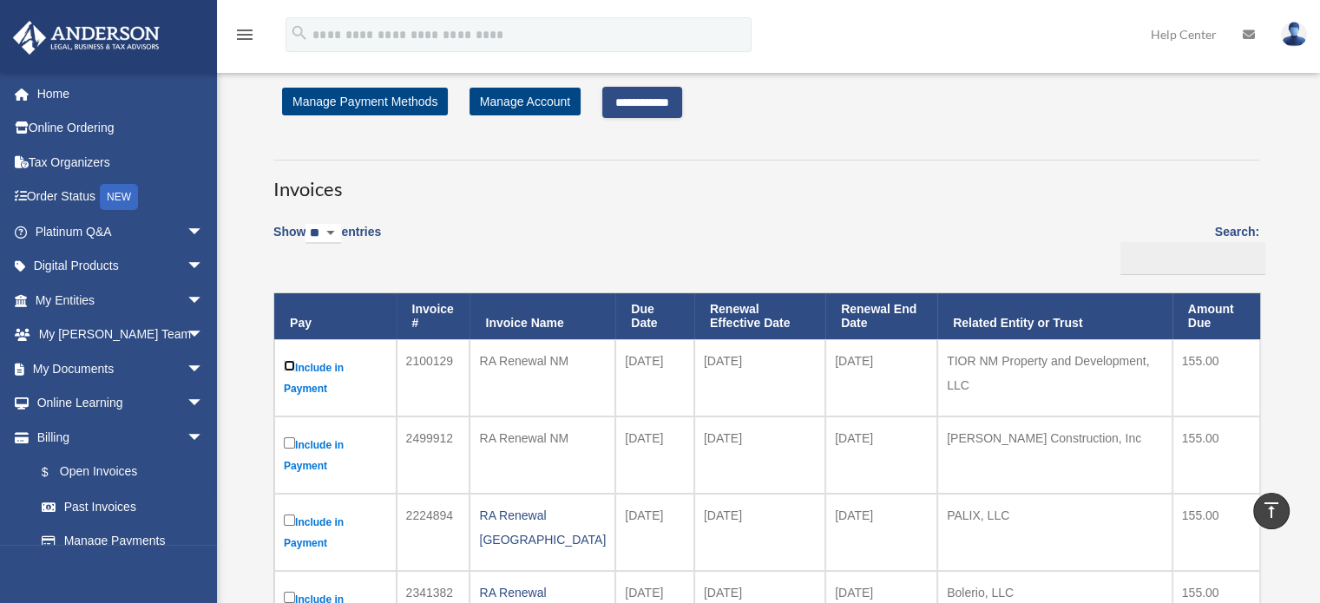
scroll to position [10, 0]
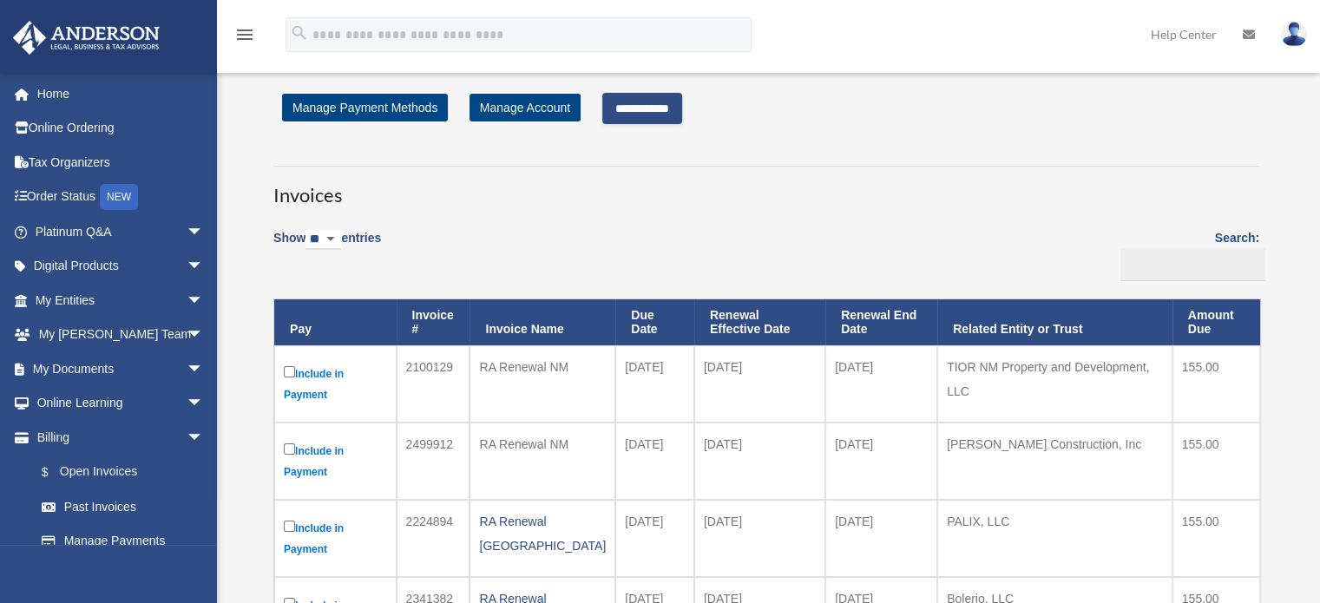
click at [662, 112] on input "**********" at bounding box center [642, 108] width 80 height 31
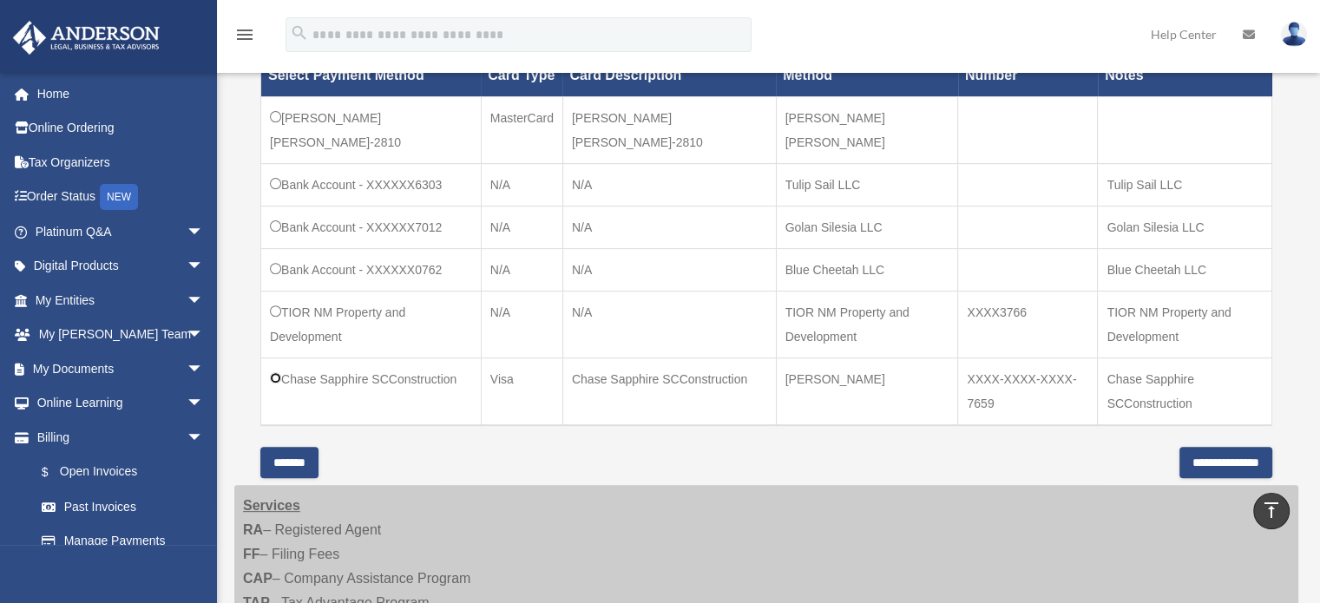
scroll to position [630, 0]
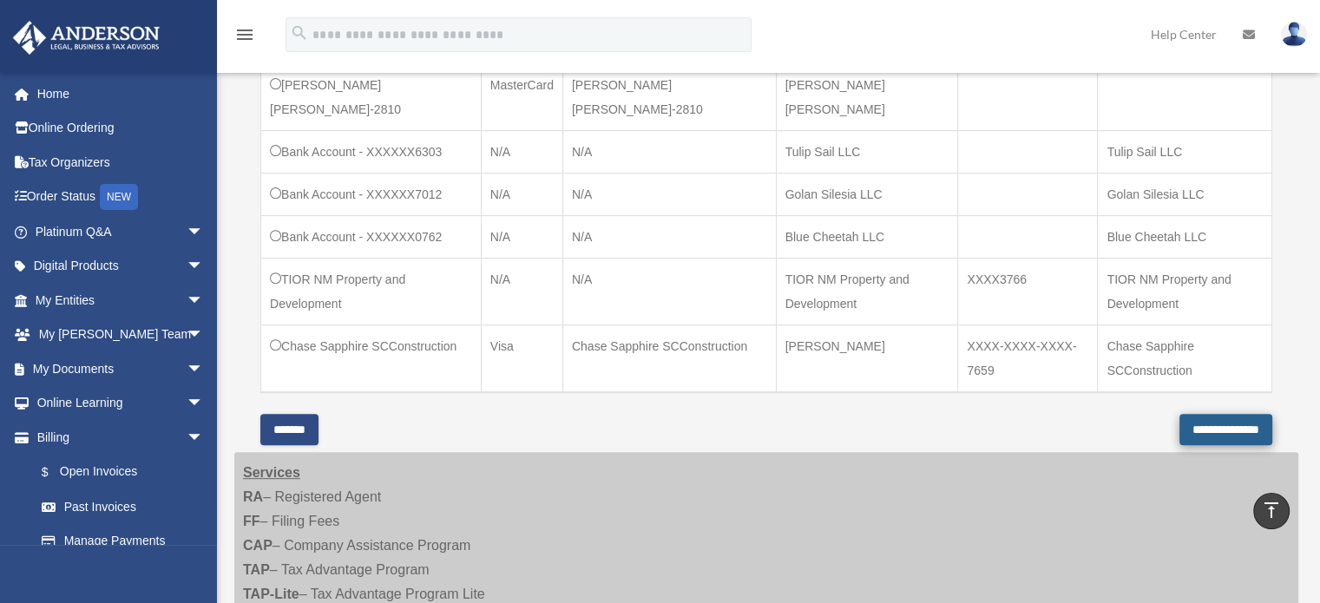
click at [1210, 427] on input "**********" at bounding box center [1225, 429] width 93 height 31
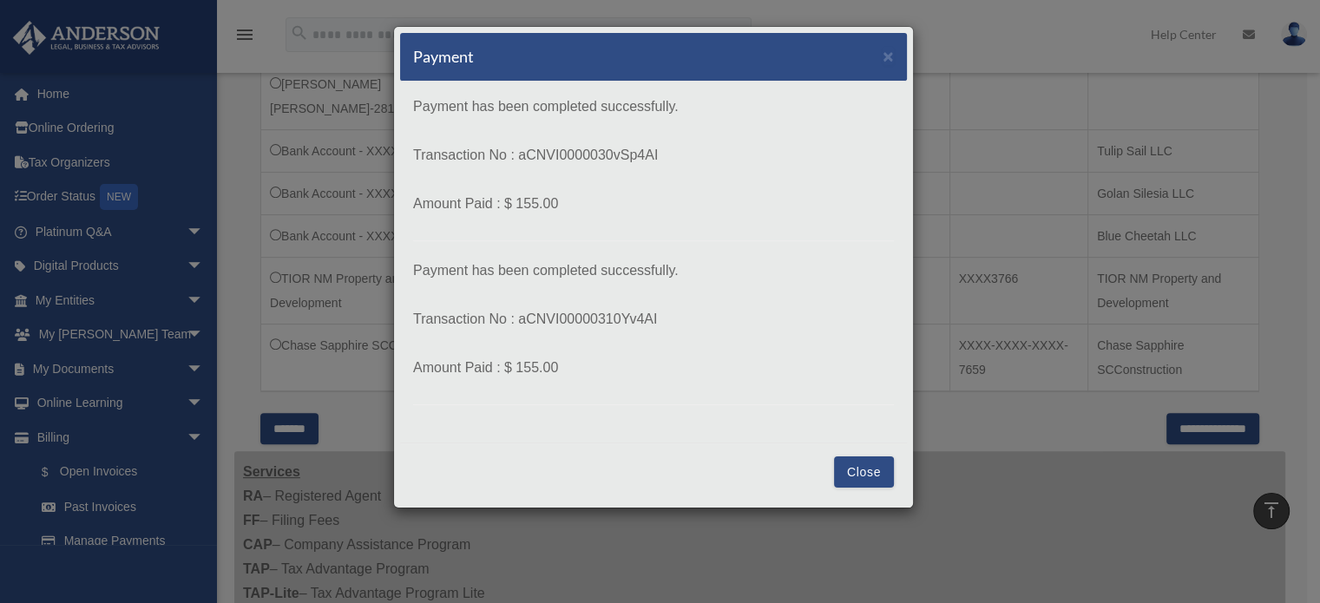
click at [836, 468] on button "Close" at bounding box center [864, 471] width 60 height 31
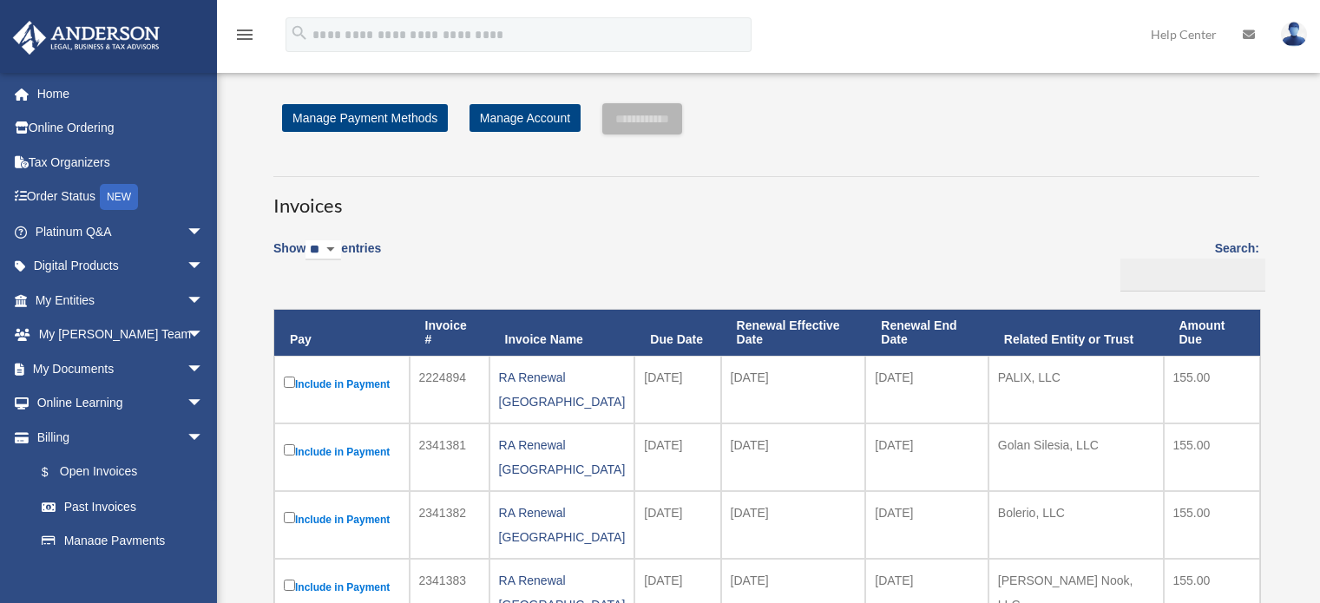
scroll to position [630, 0]
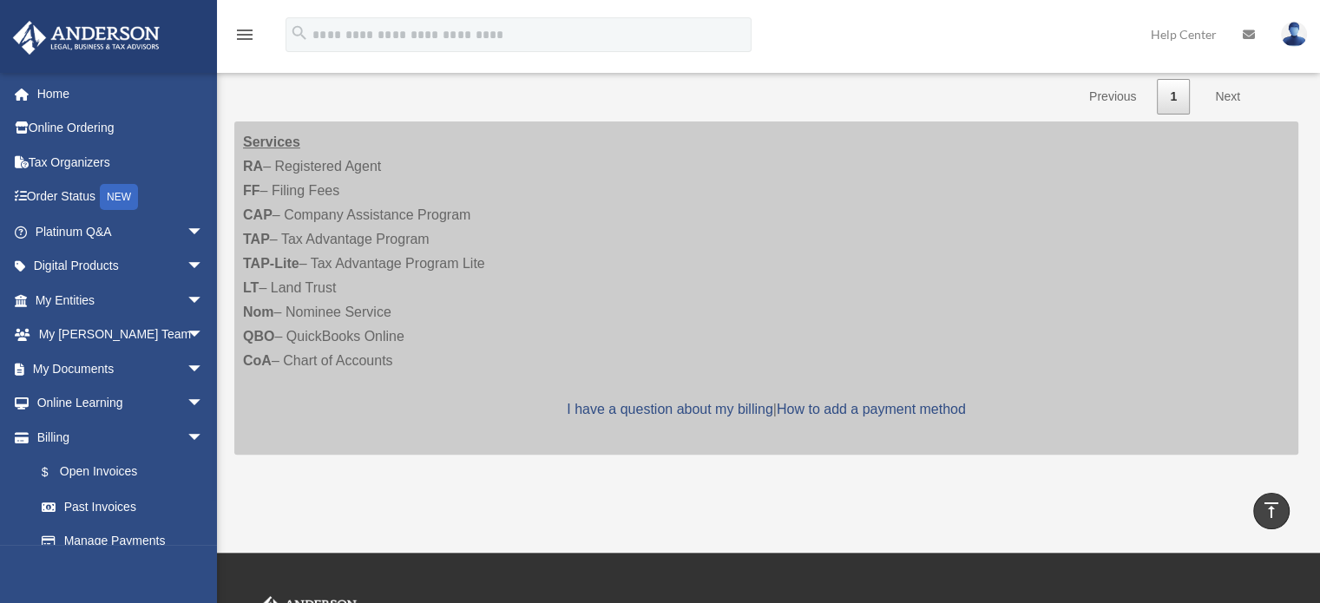
click at [860, 233] on div "Services RA – Registered Agent FF – Filing Fees CAP – Company Assistance Progra…" at bounding box center [766, 287] width 1064 height 333
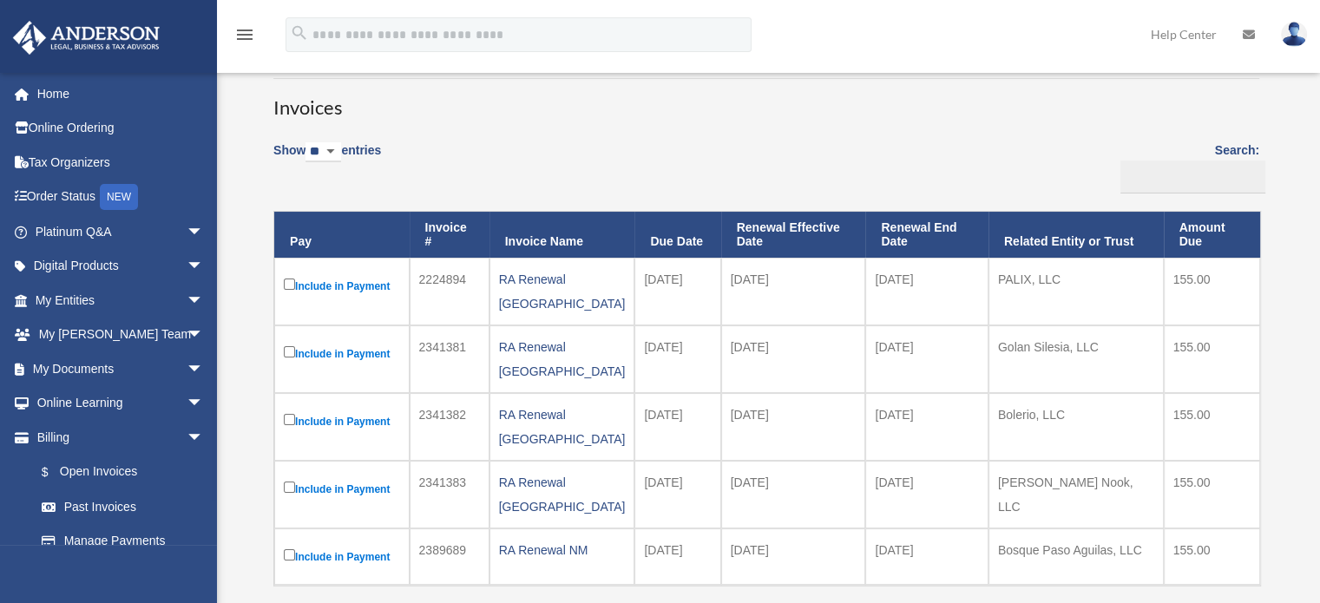
scroll to position [101, 0]
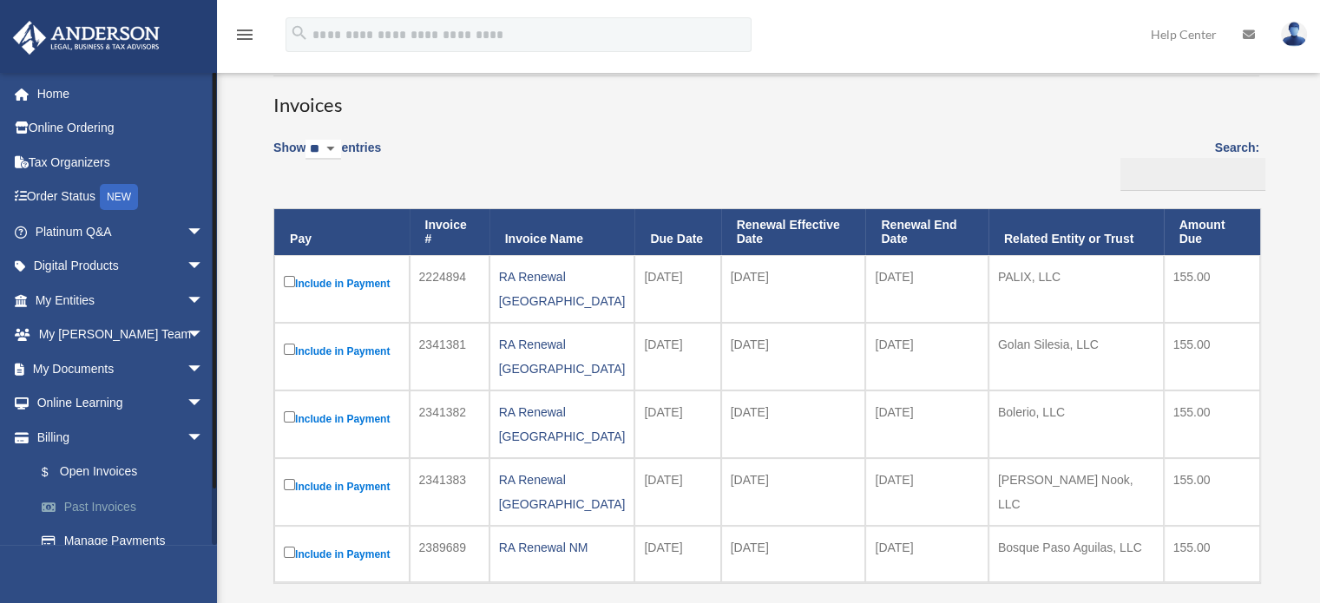
click at [102, 522] on link "Past Invoices" at bounding box center [127, 506] width 206 height 35
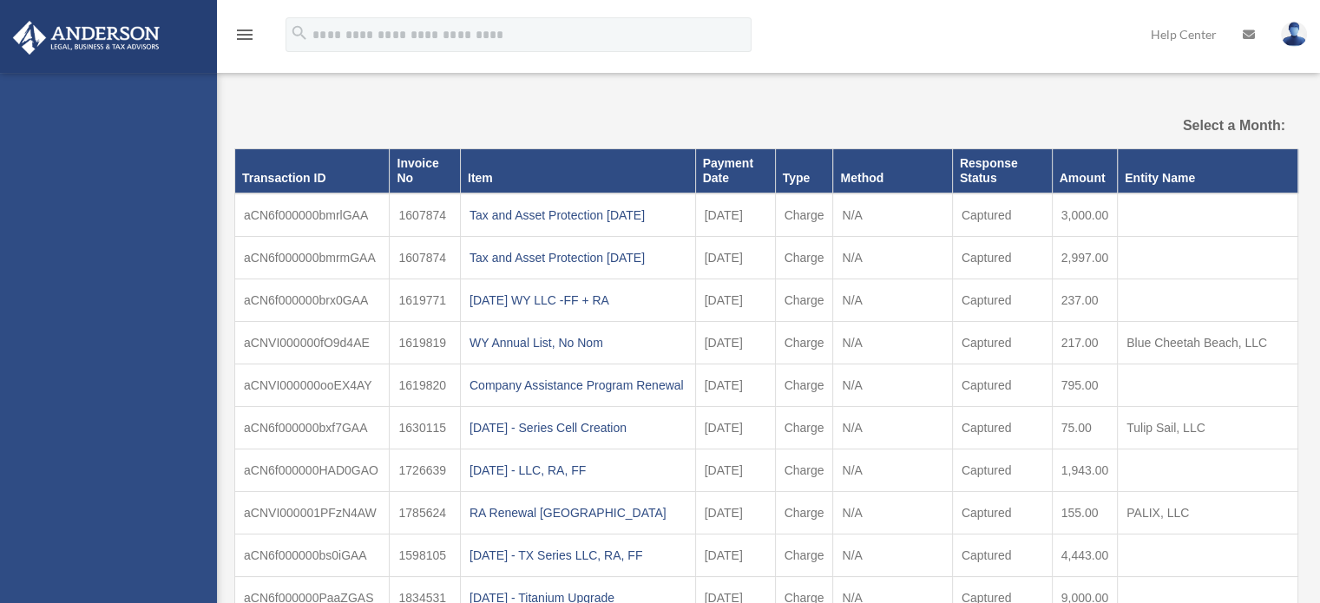
select select
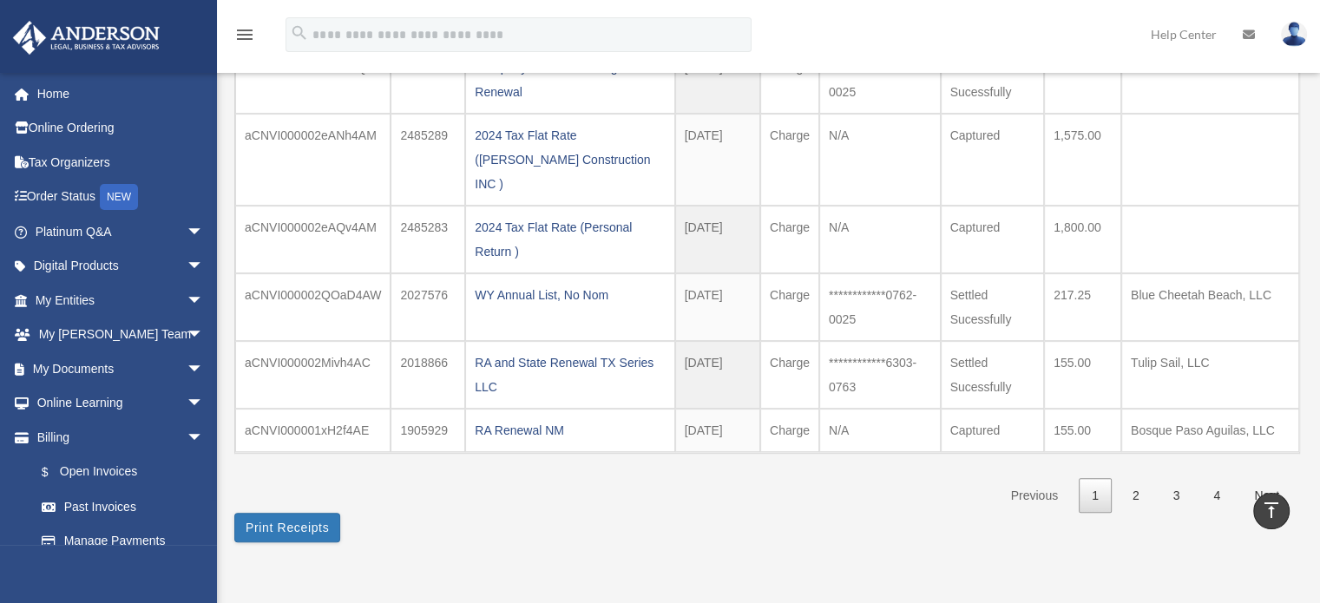
scroll to position [483, 0]
click at [1137, 477] on link "2" at bounding box center [1135, 495] width 33 height 36
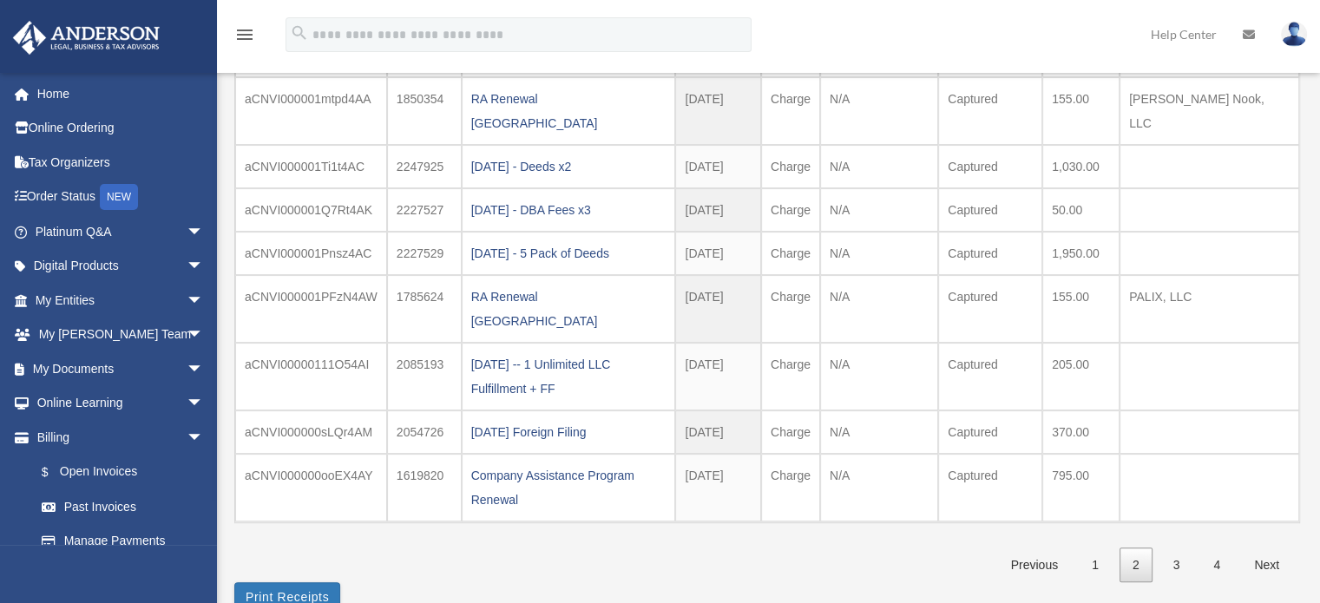
scroll to position [329, 0]
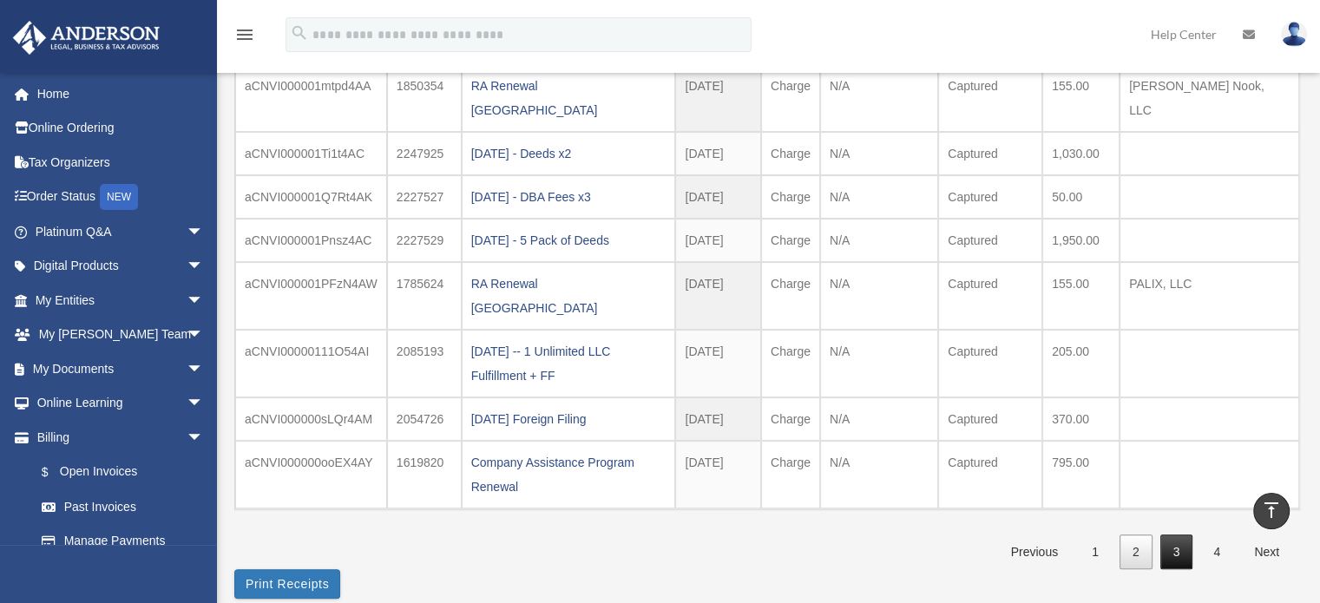
click at [1177, 535] on link "3" at bounding box center [1176, 553] width 33 height 36
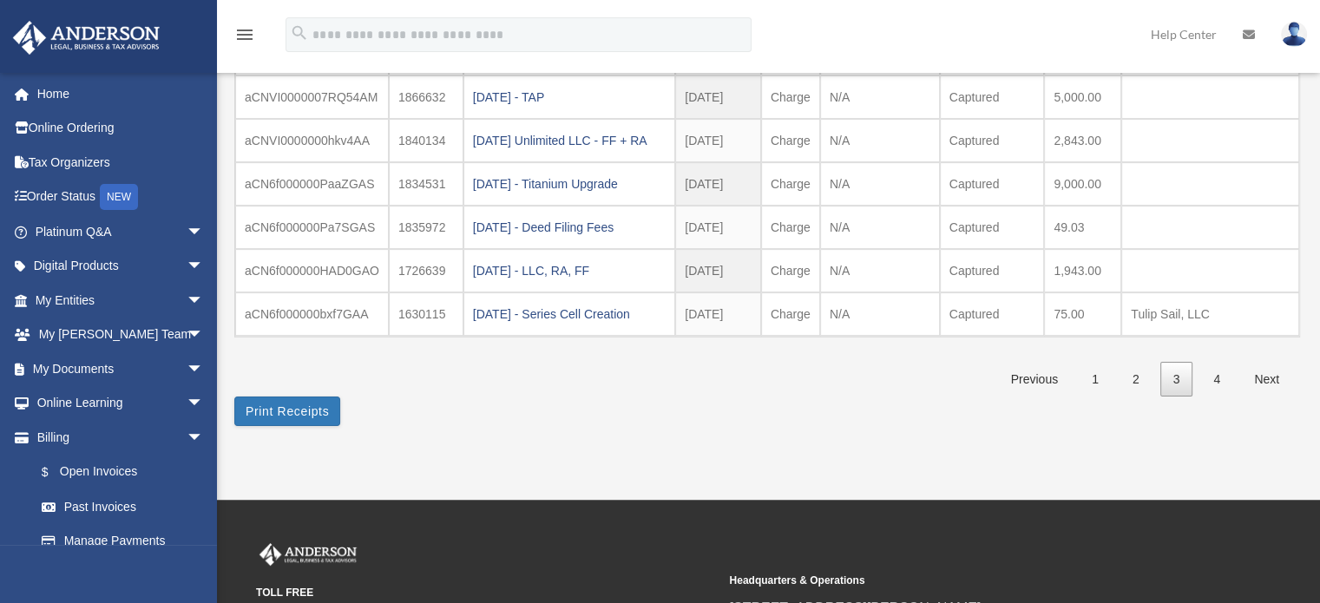
scroll to position [385, 0]
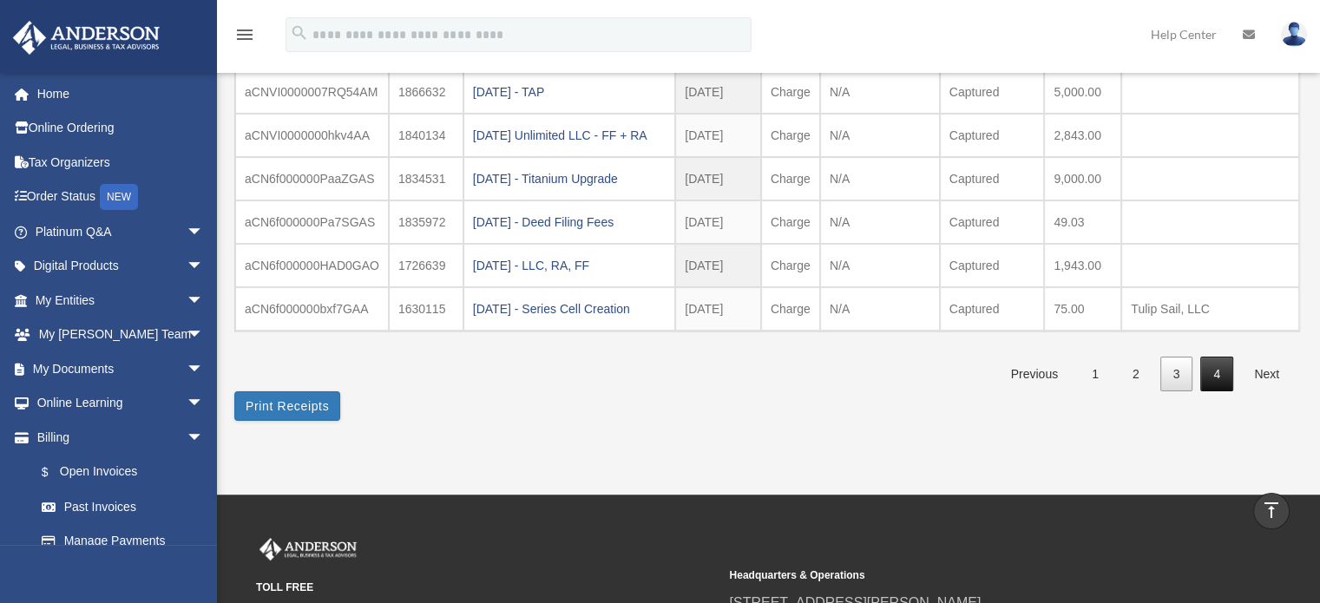
click at [1217, 392] on link "4" at bounding box center [1216, 375] width 33 height 36
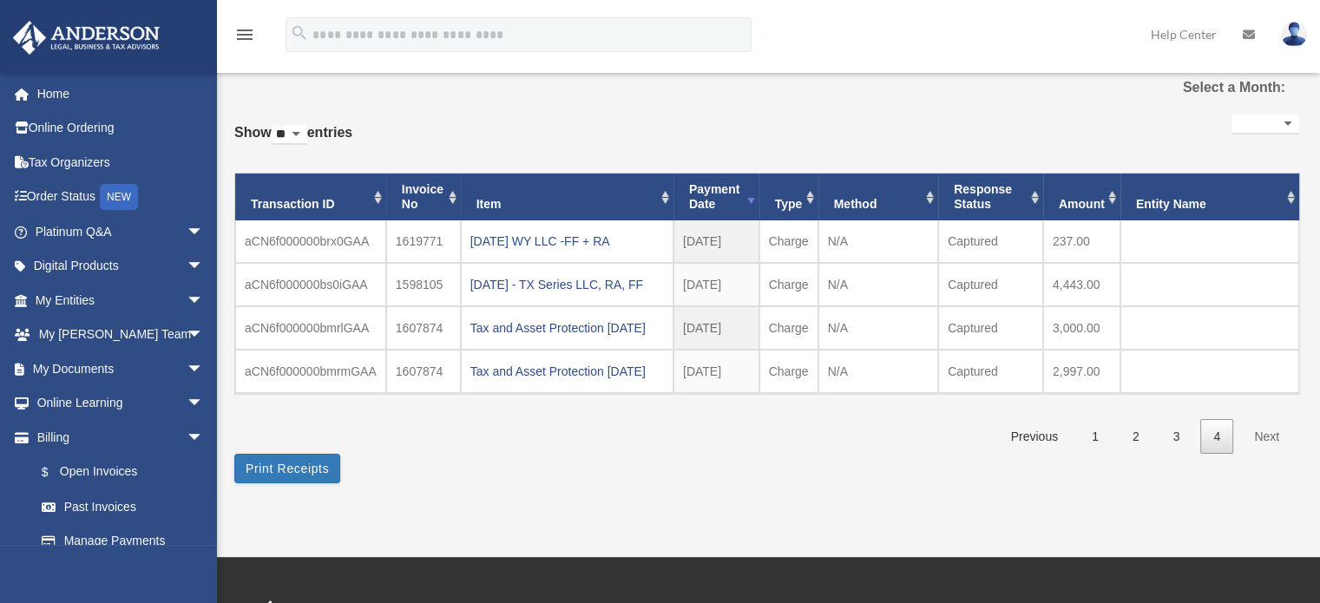
scroll to position [32, 0]
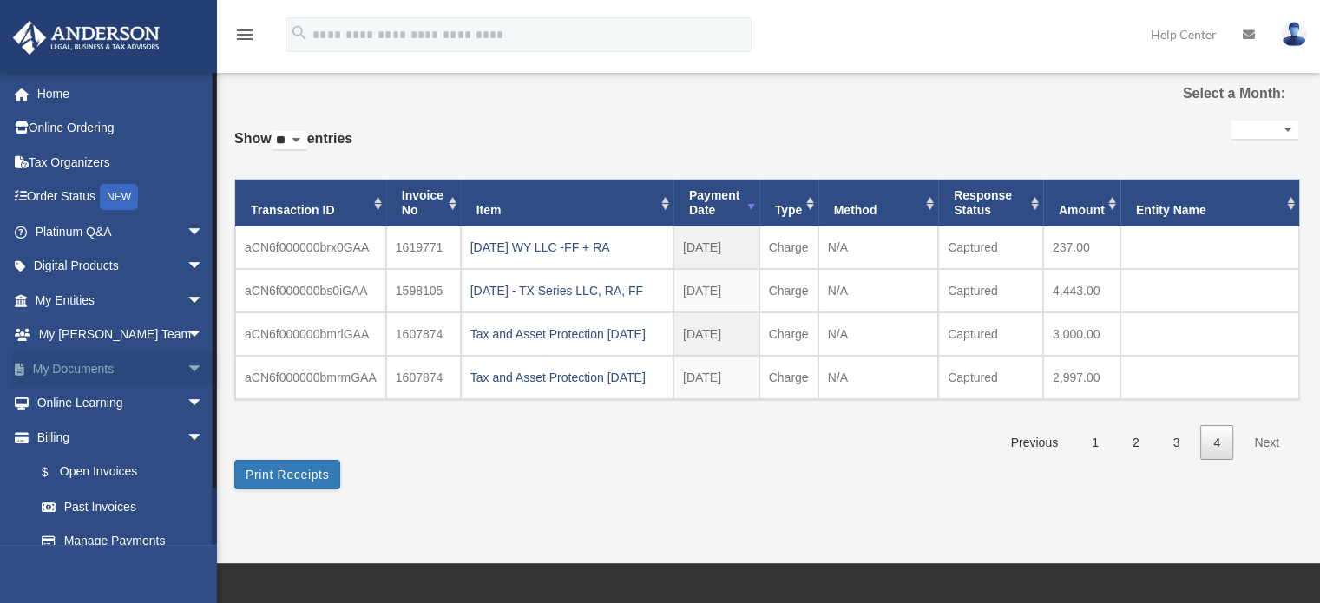
click at [187, 376] on span "arrow_drop_down" at bounding box center [204, 369] width 35 height 36
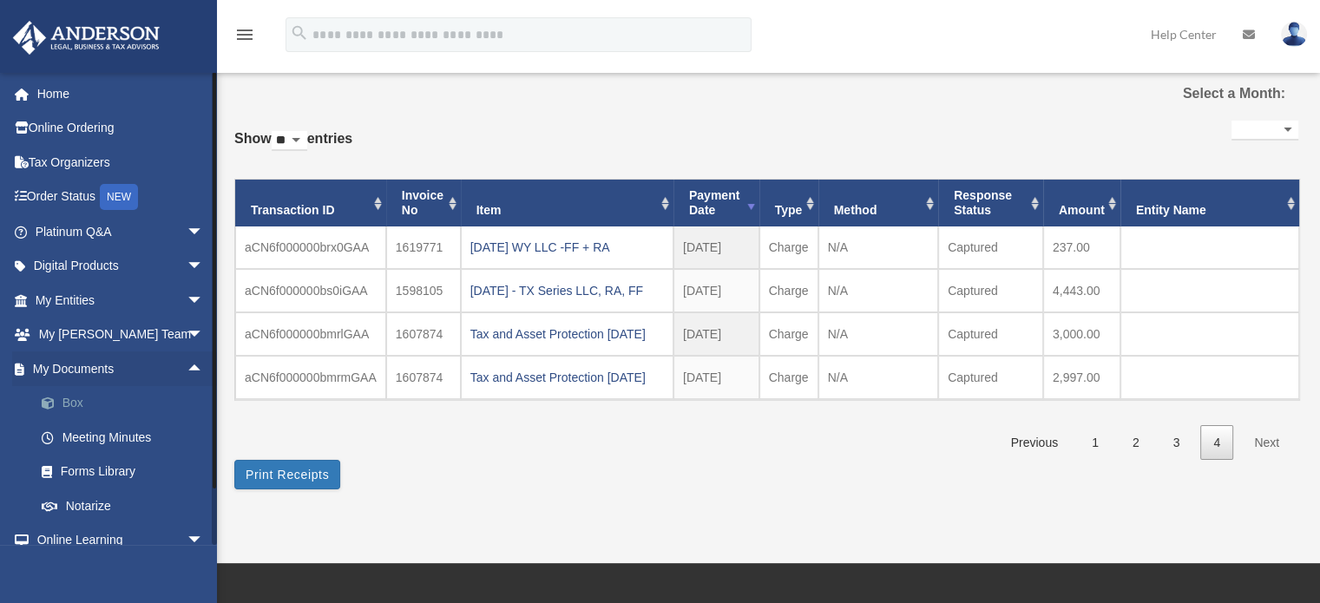
click at [89, 405] on link "Box" at bounding box center [127, 403] width 206 height 35
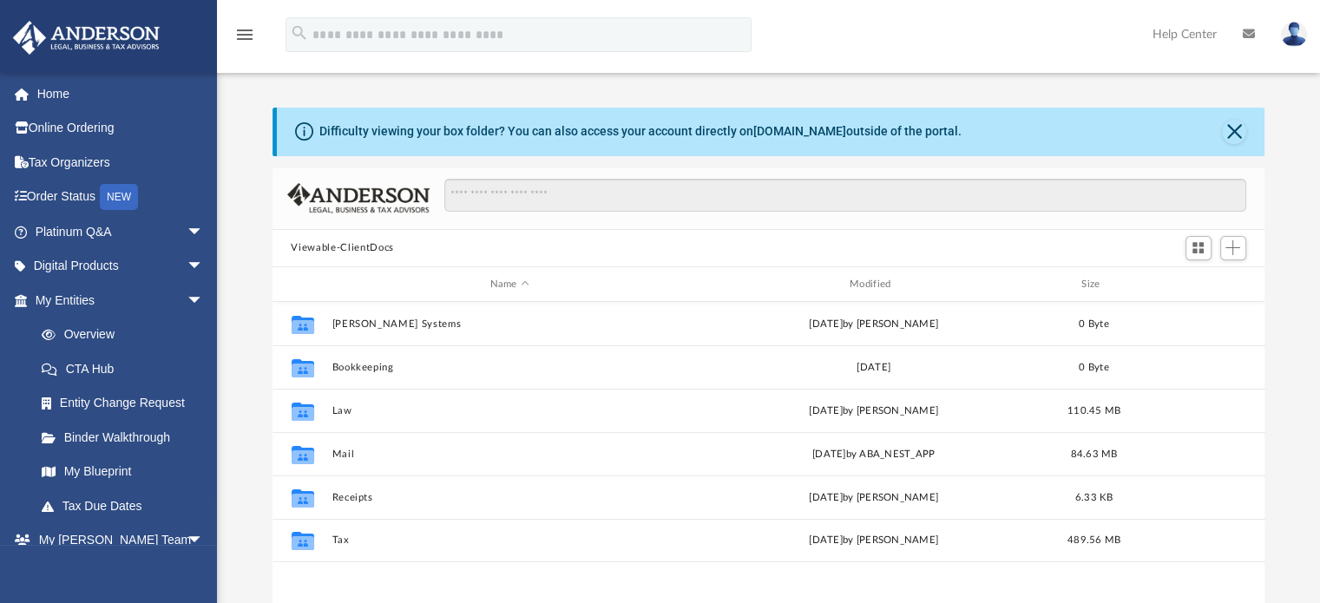
scroll to position [381, 979]
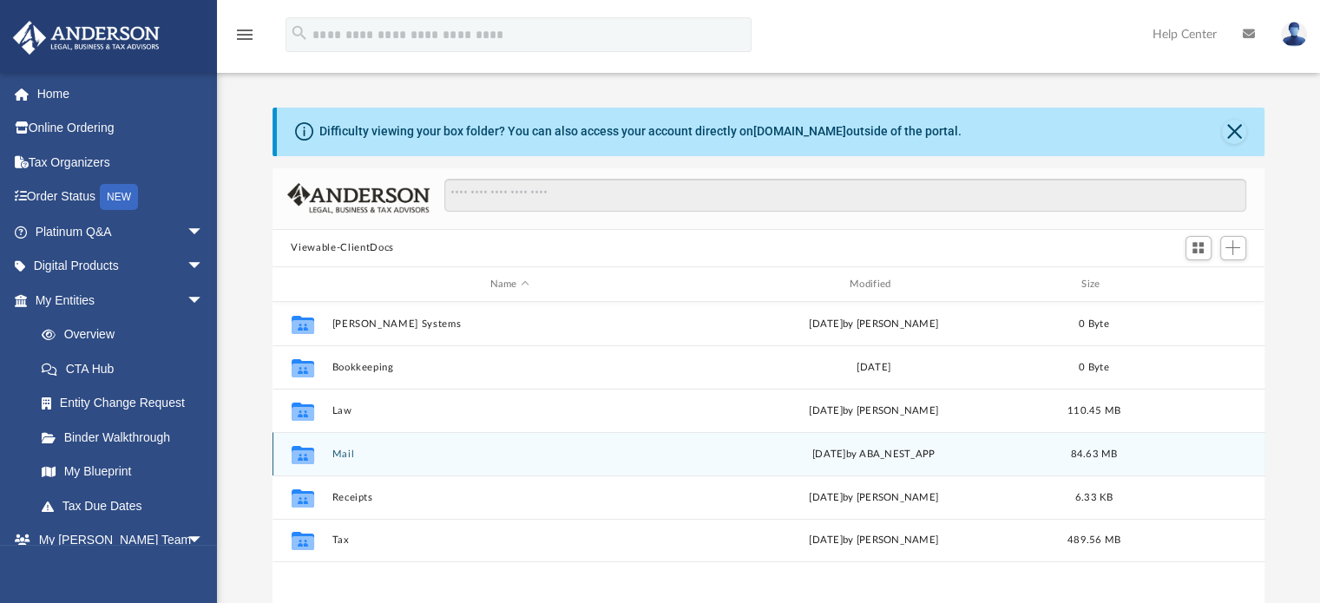
click at [351, 455] on button "Mail" at bounding box center [510, 454] width 356 height 11
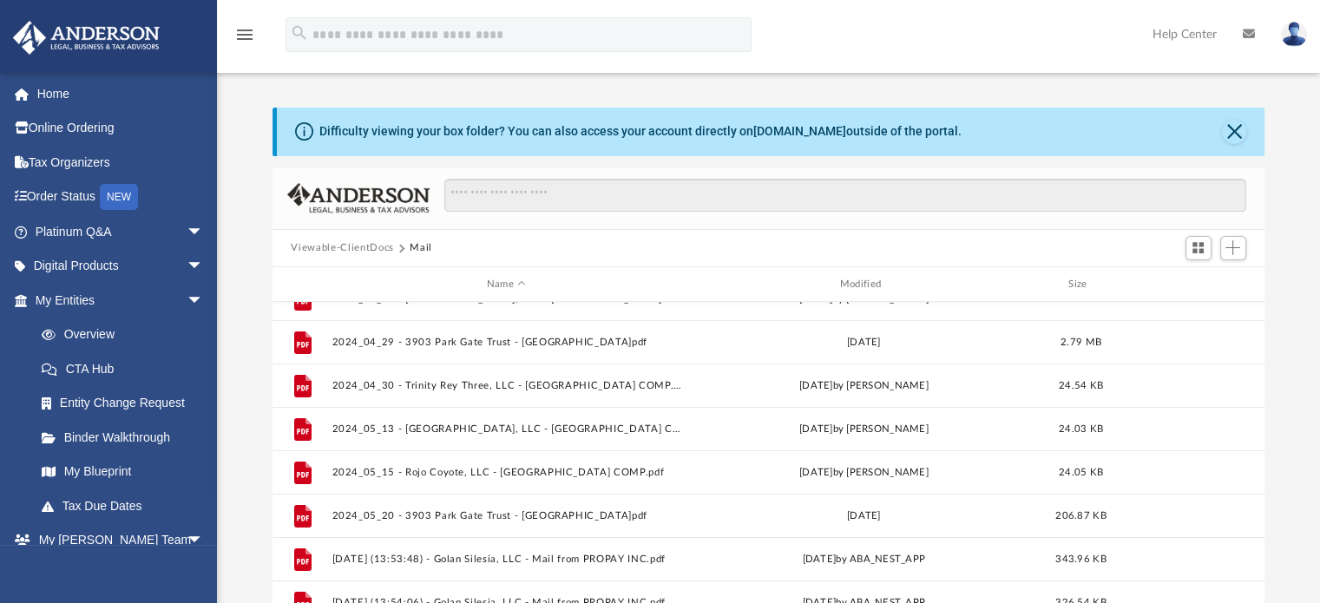
scroll to position [0, 0]
